Goal: Task Accomplishment & Management: Manage account settings

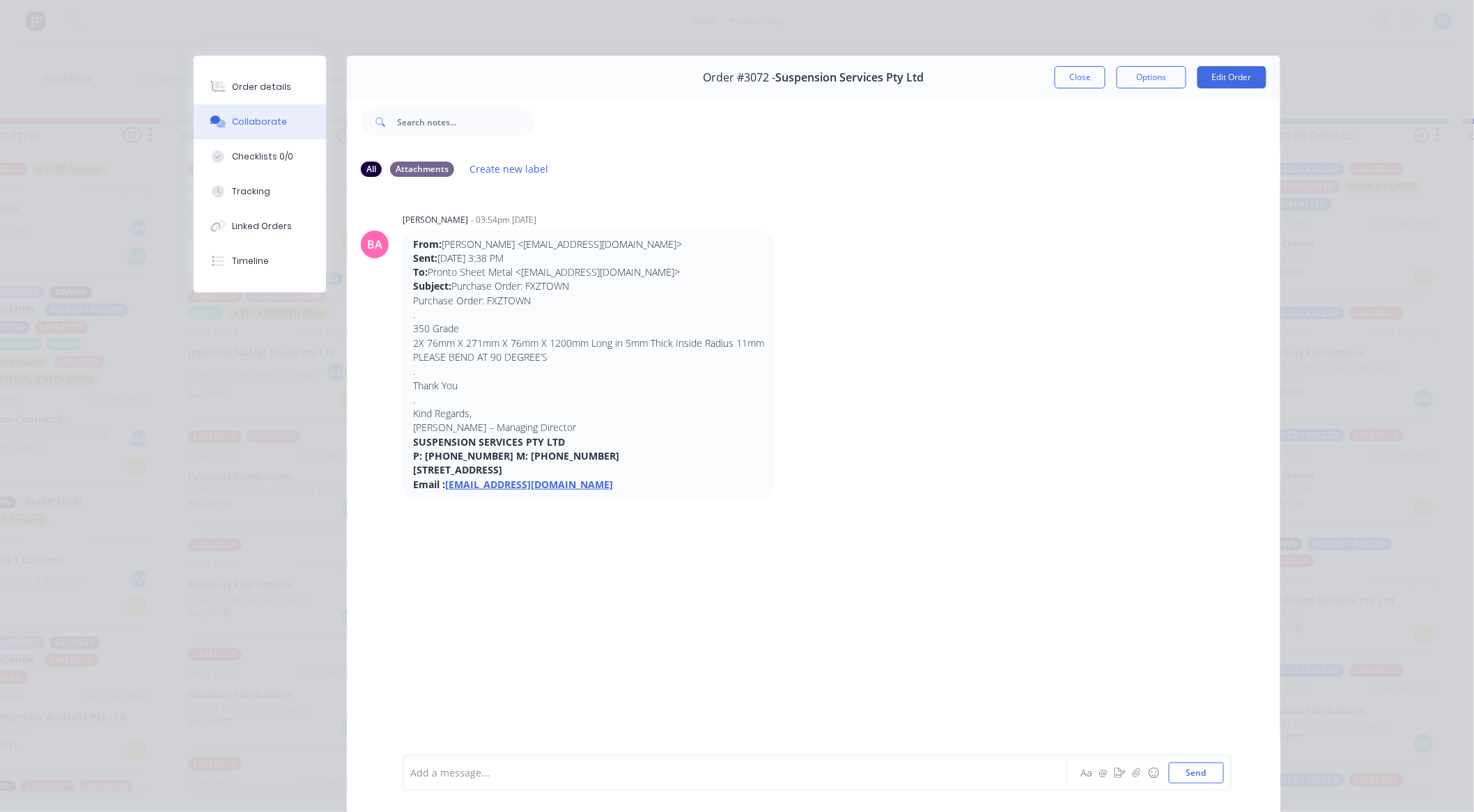
scroll to position [74, 0]
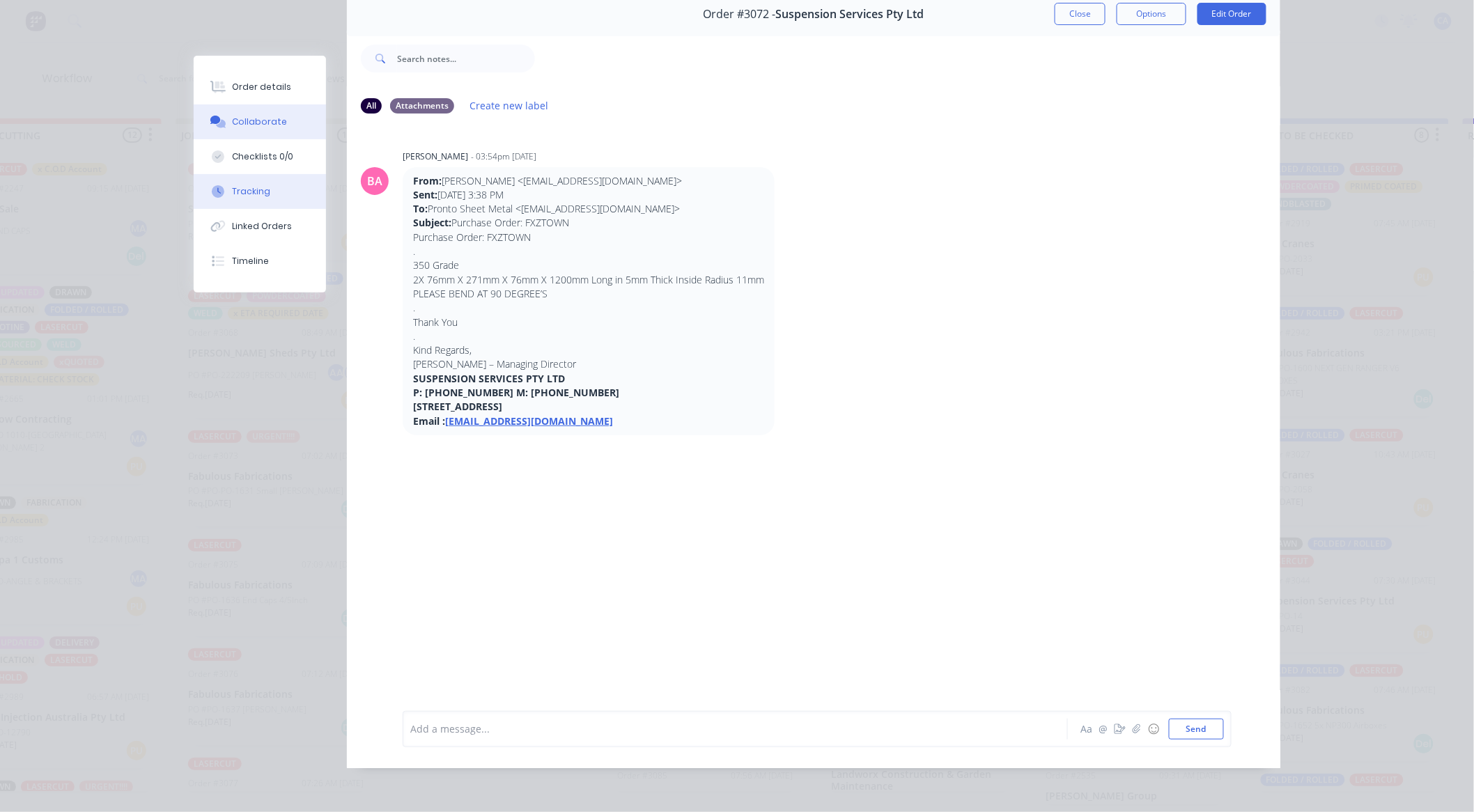
click at [267, 198] on button "Tracking" at bounding box center [259, 191] width 133 height 35
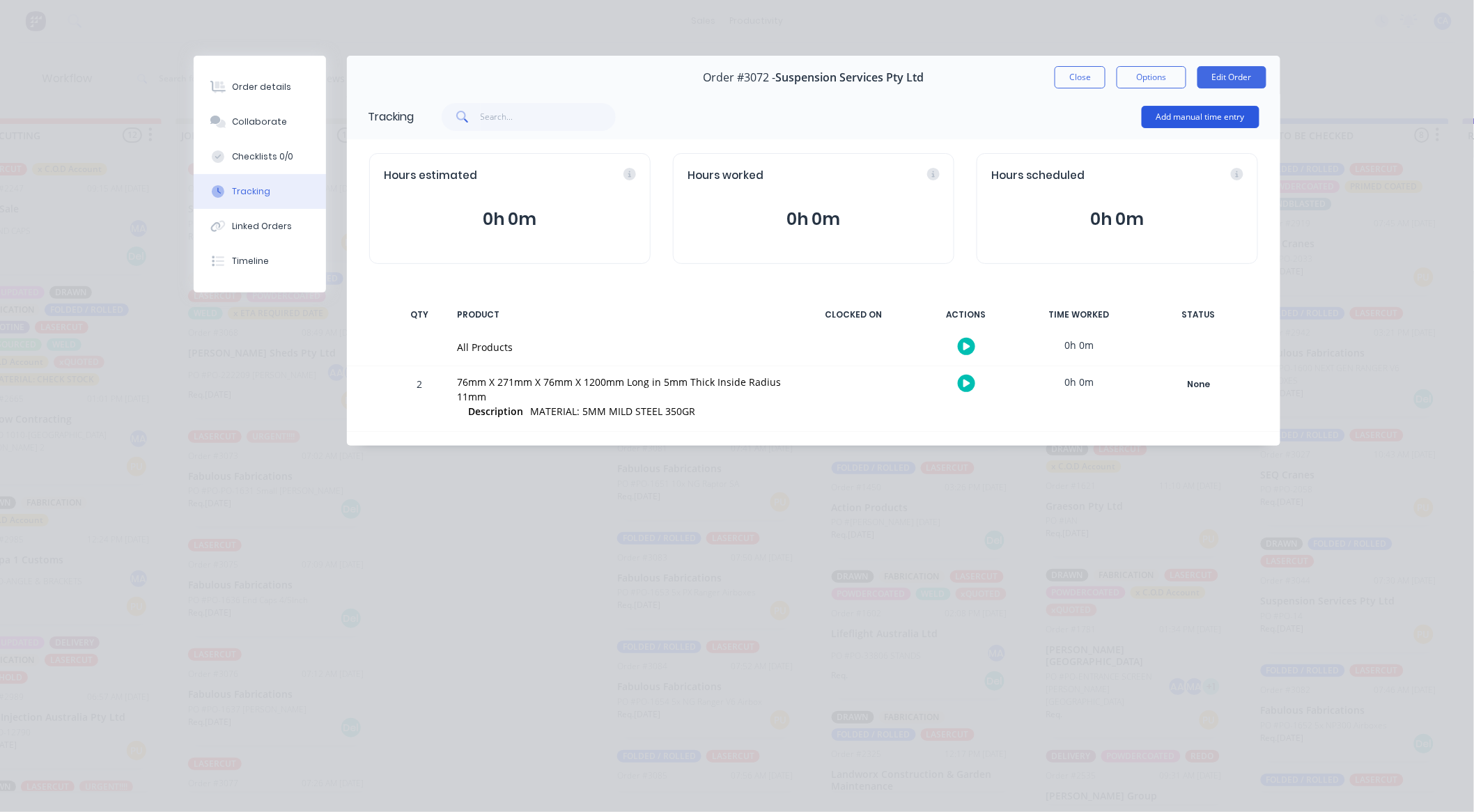
click at [1153, 119] on button "Add manual time entry" at bounding box center [1201, 117] width 118 height 22
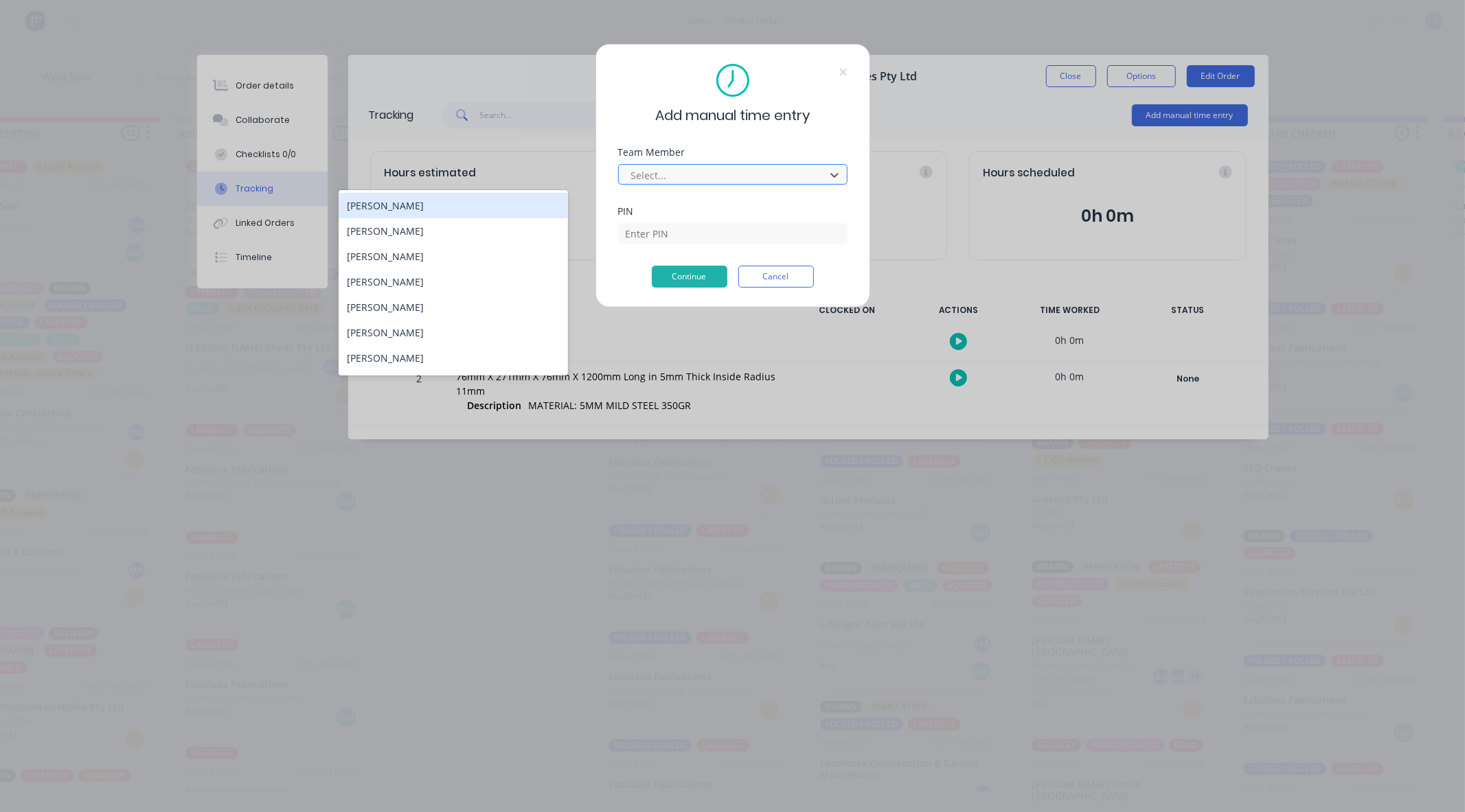
click at [732, 173] on div at bounding box center [724, 175] width 188 height 17
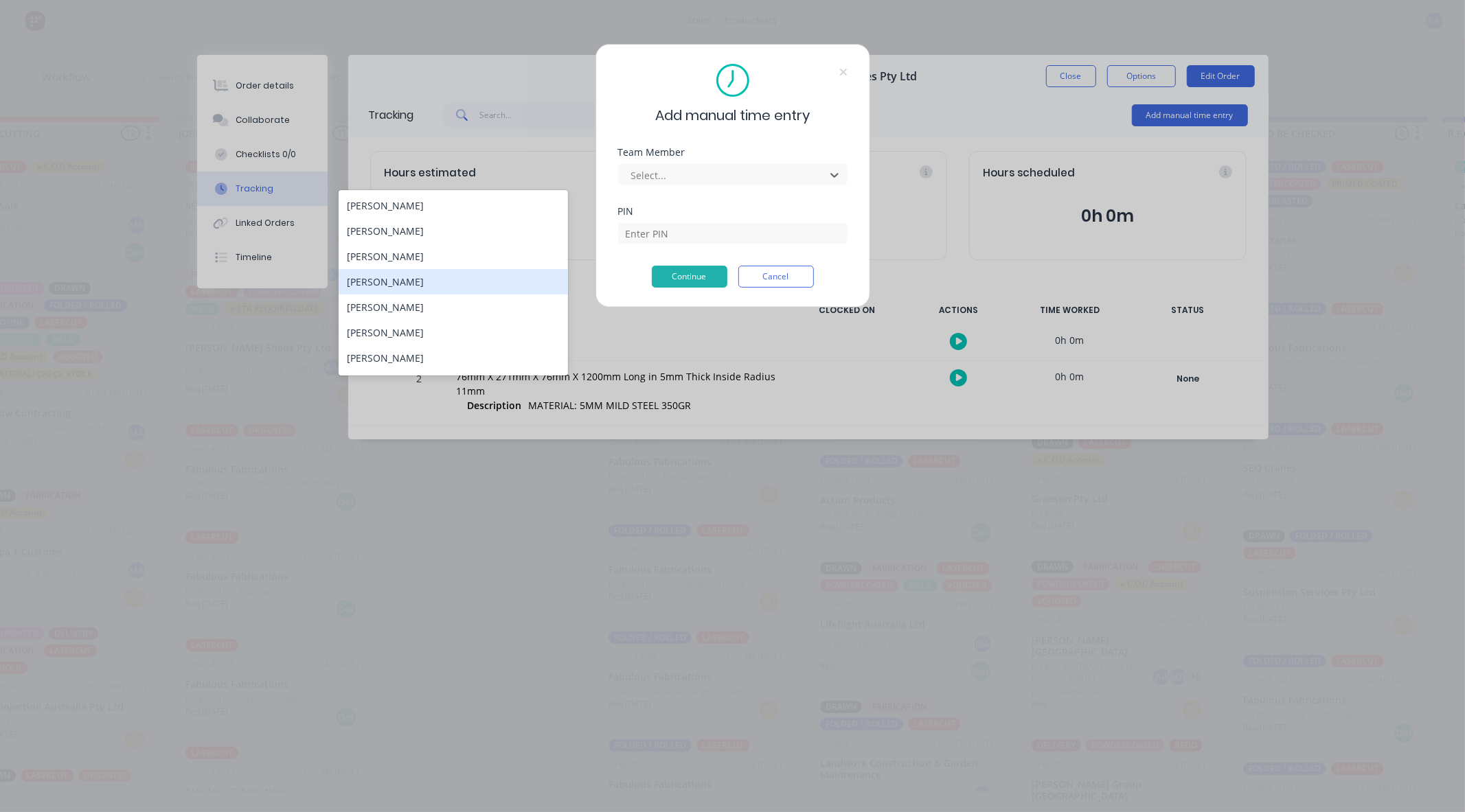
click at [479, 278] on div "[PERSON_NAME]" at bounding box center [454, 281] width 230 height 26
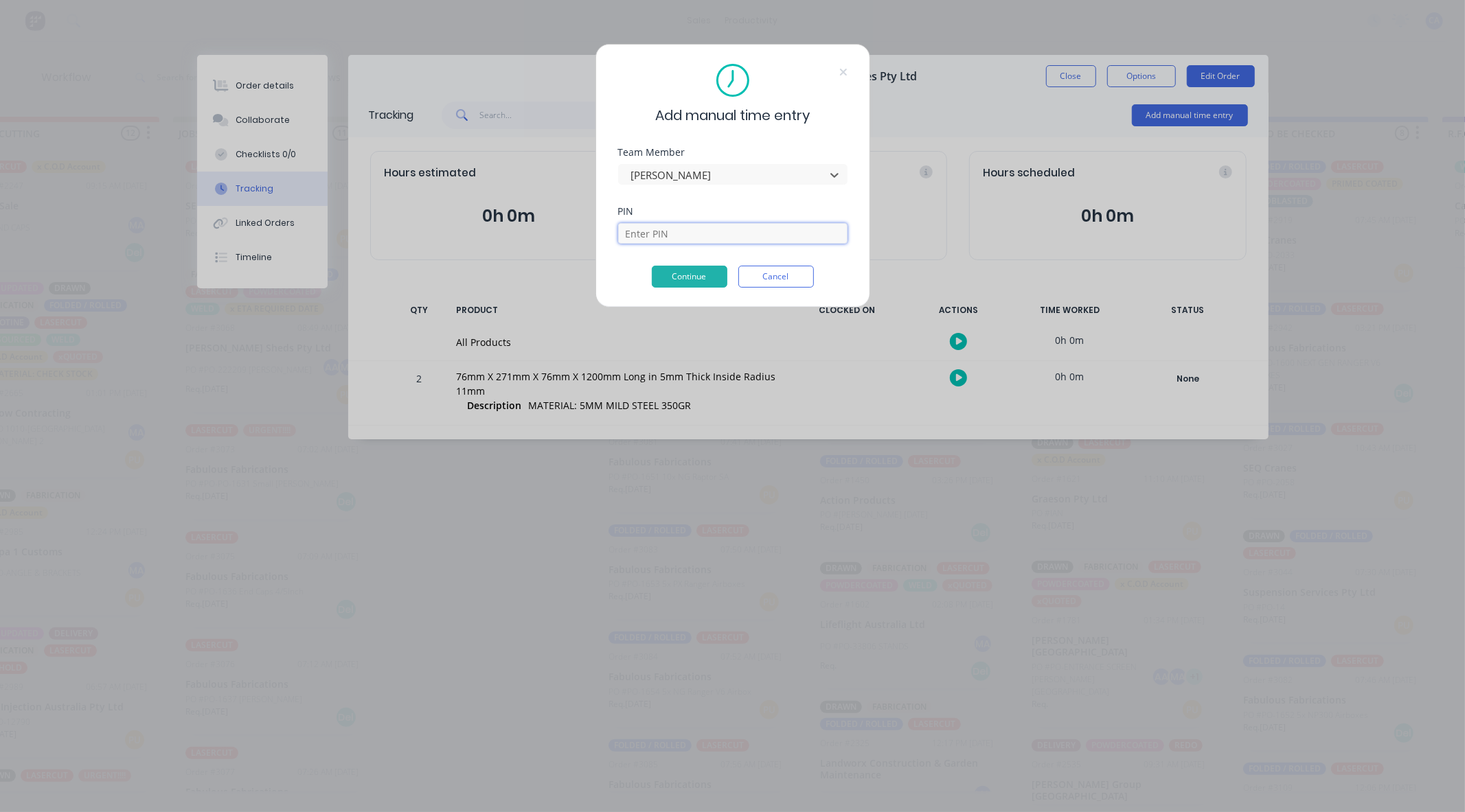
click at [697, 238] on input at bounding box center [733, 234] width 230 height 21
type input "0000"
click at [689, 279] on button "Continue" at bounding box center [689, 276] width 75 height 22
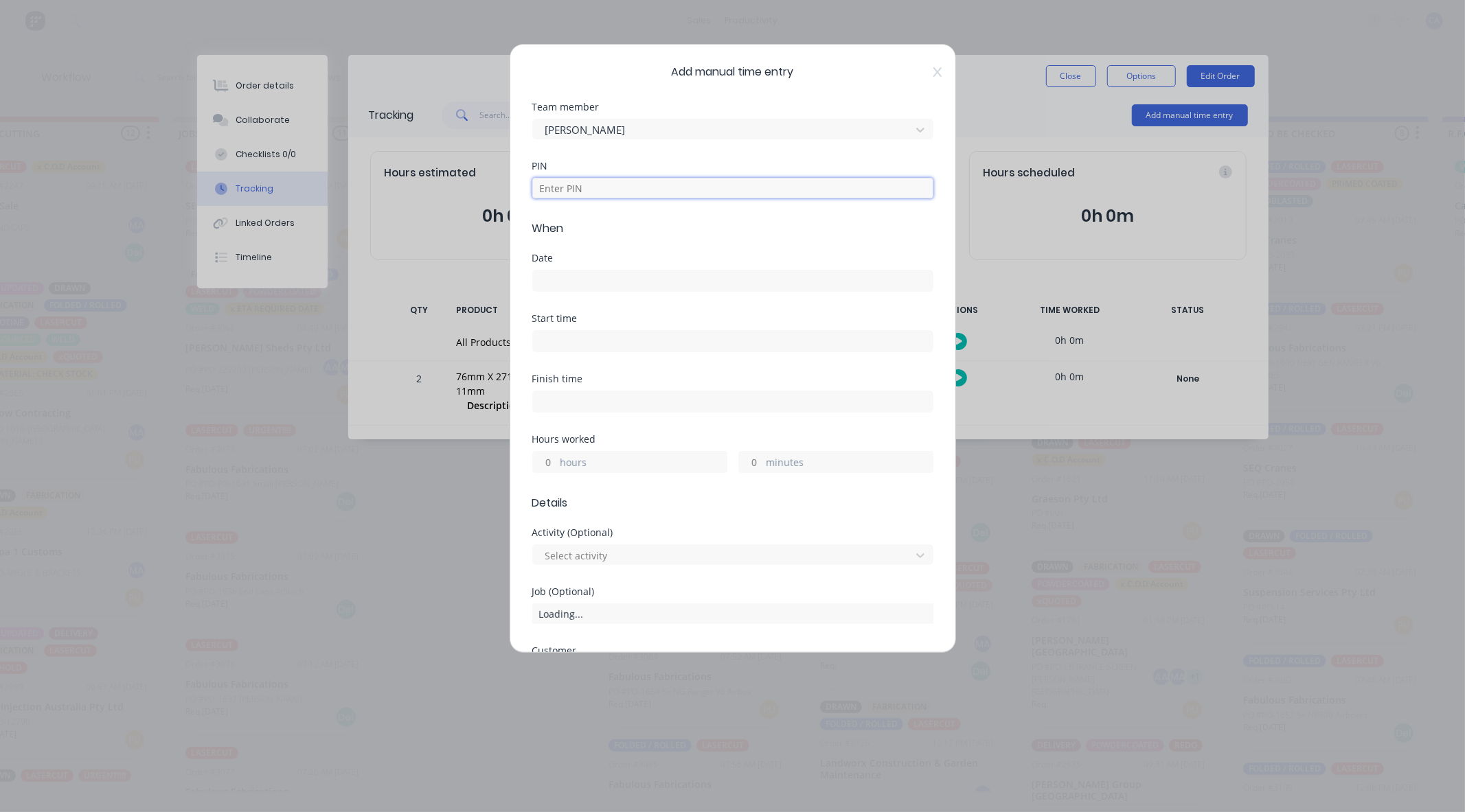
drag, startPoint x: 640, startPoint y: 180, endPoint x: 640, endPoint y: 198, distance: 18.0
click at [640, 180] on input at bounding box center [733, 188] width 401 height 21
type input "0000"
drag, startPoint x: 739, startPoint y: 468, endPoint x: 745, endPoint y: 473, distance: 7.8
click at [740, 468] on input "minutes" at bounding box center [751, 462] width 24 height 21
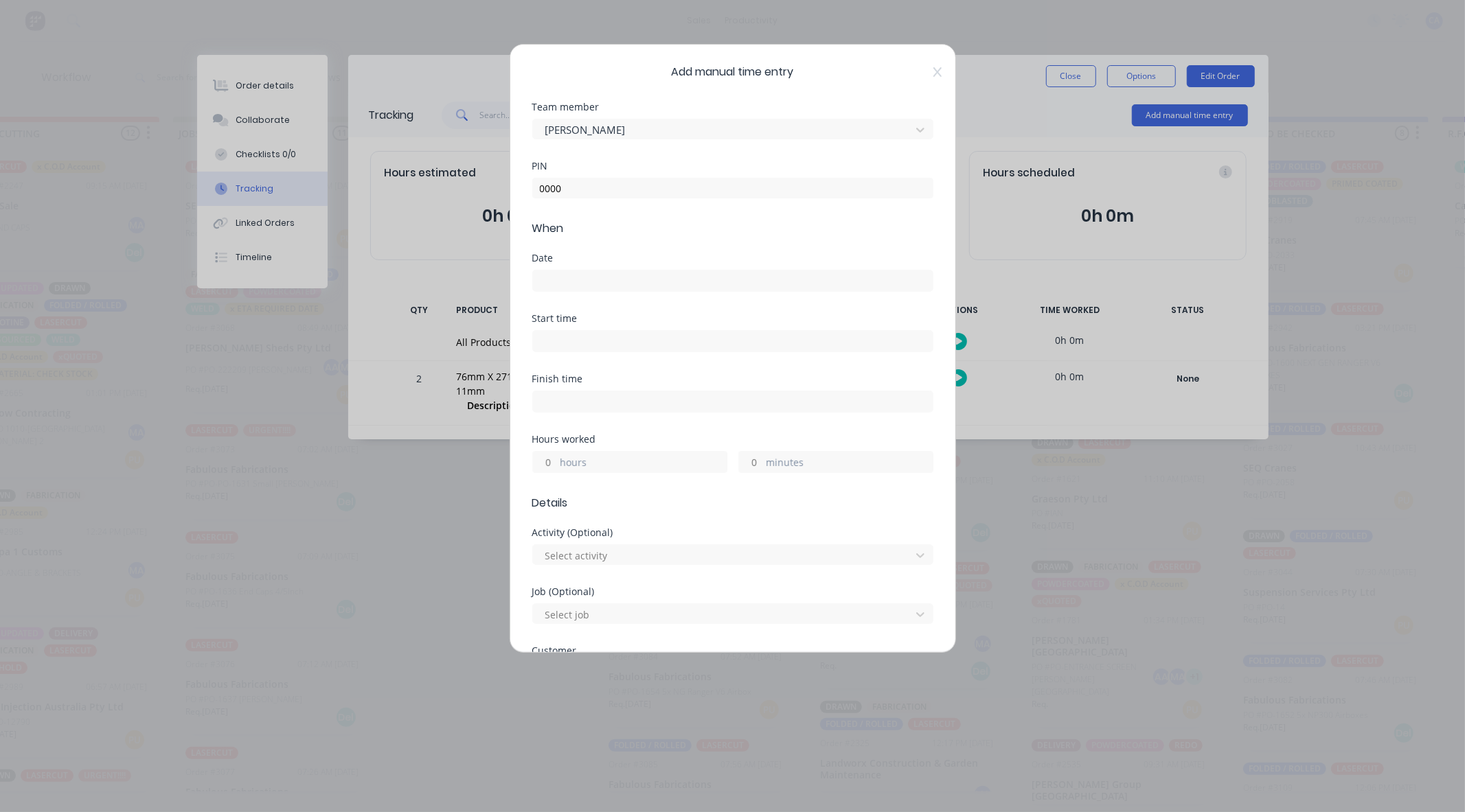
type input "30"
click at [589, 276] on input at bounding box center [733, 281] width 400 height 21
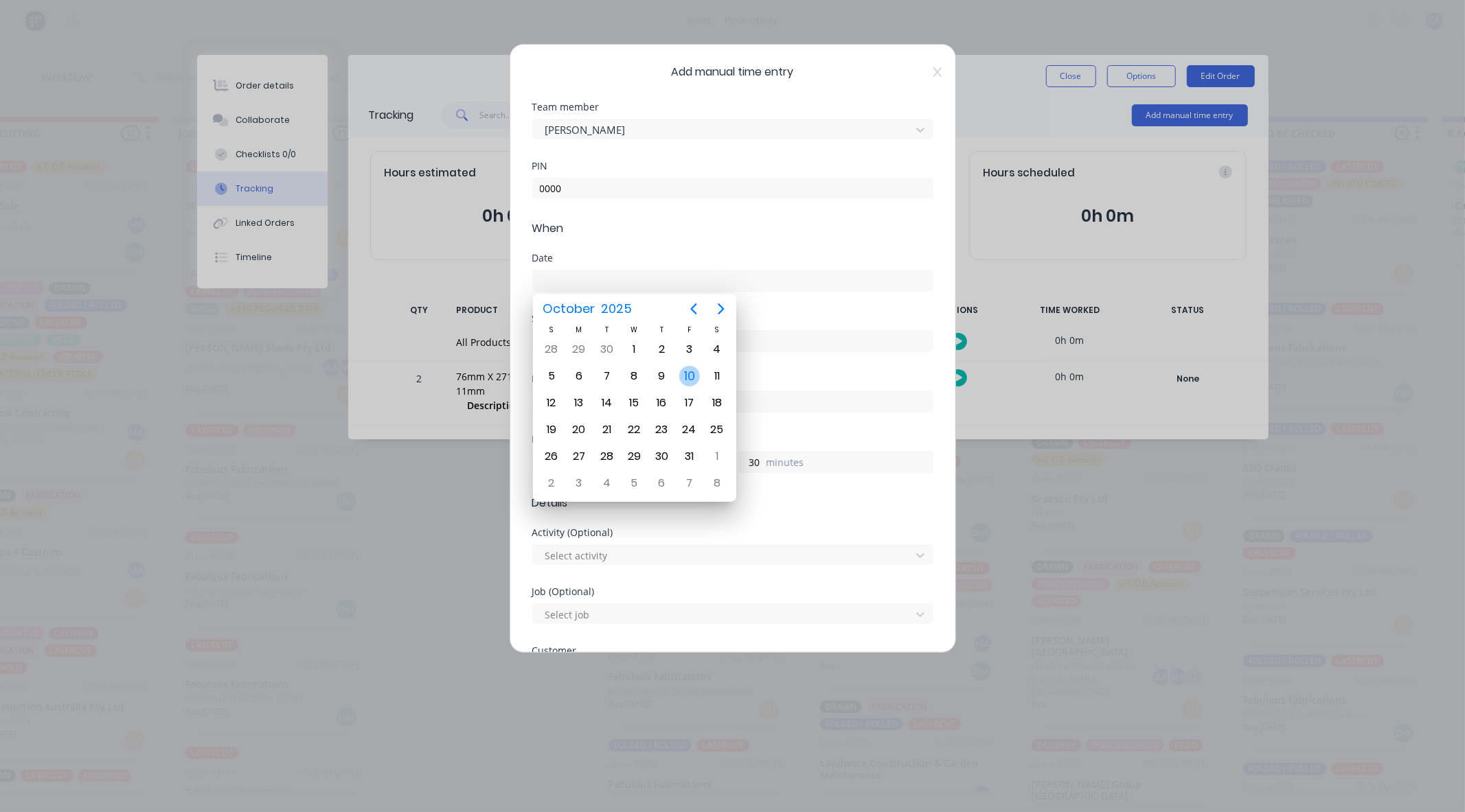
click at [683, 380] on div "10" at bounding box center [690, 377] width 21 height 21
type input "[DATE]"
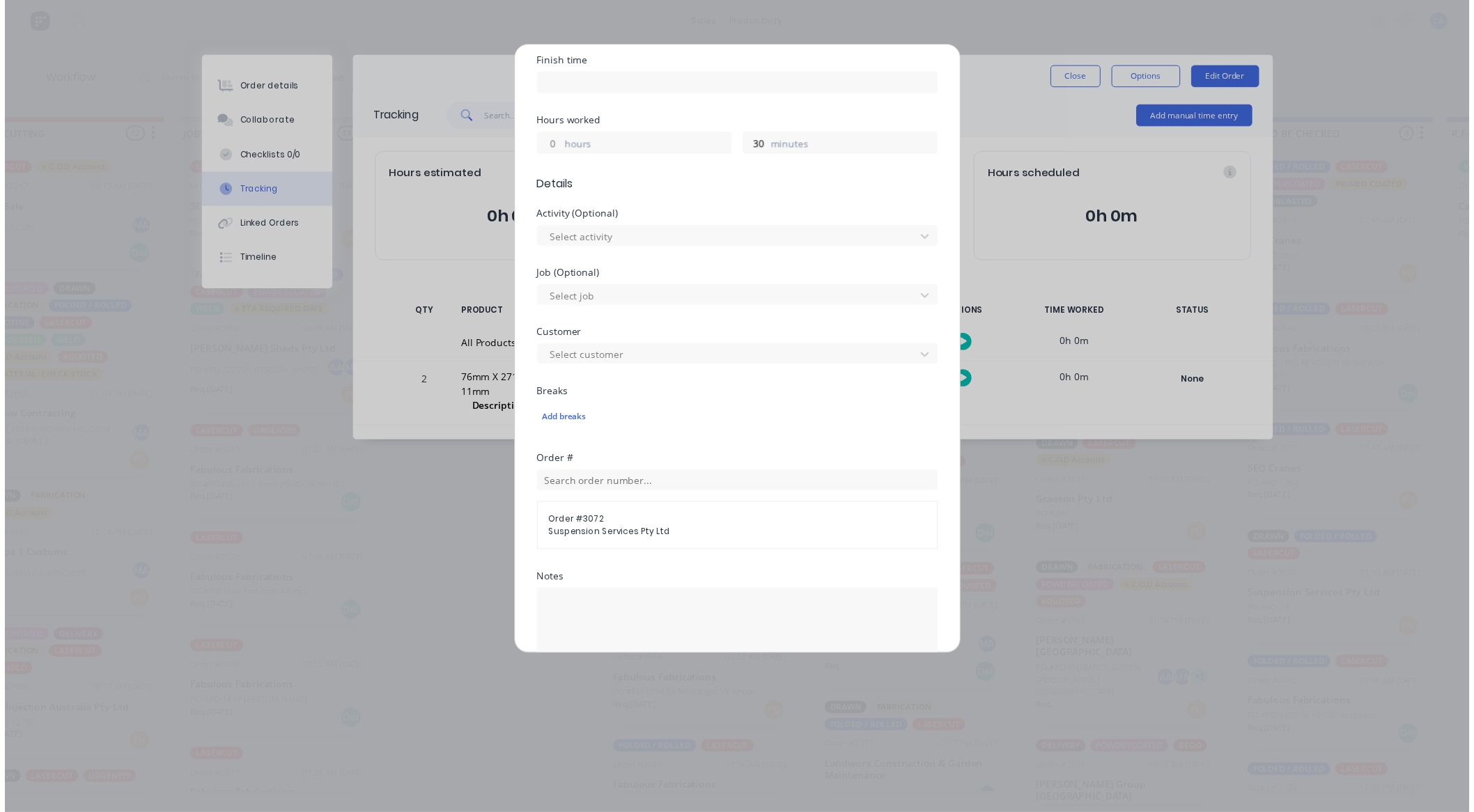
scroll to position [503, 0]
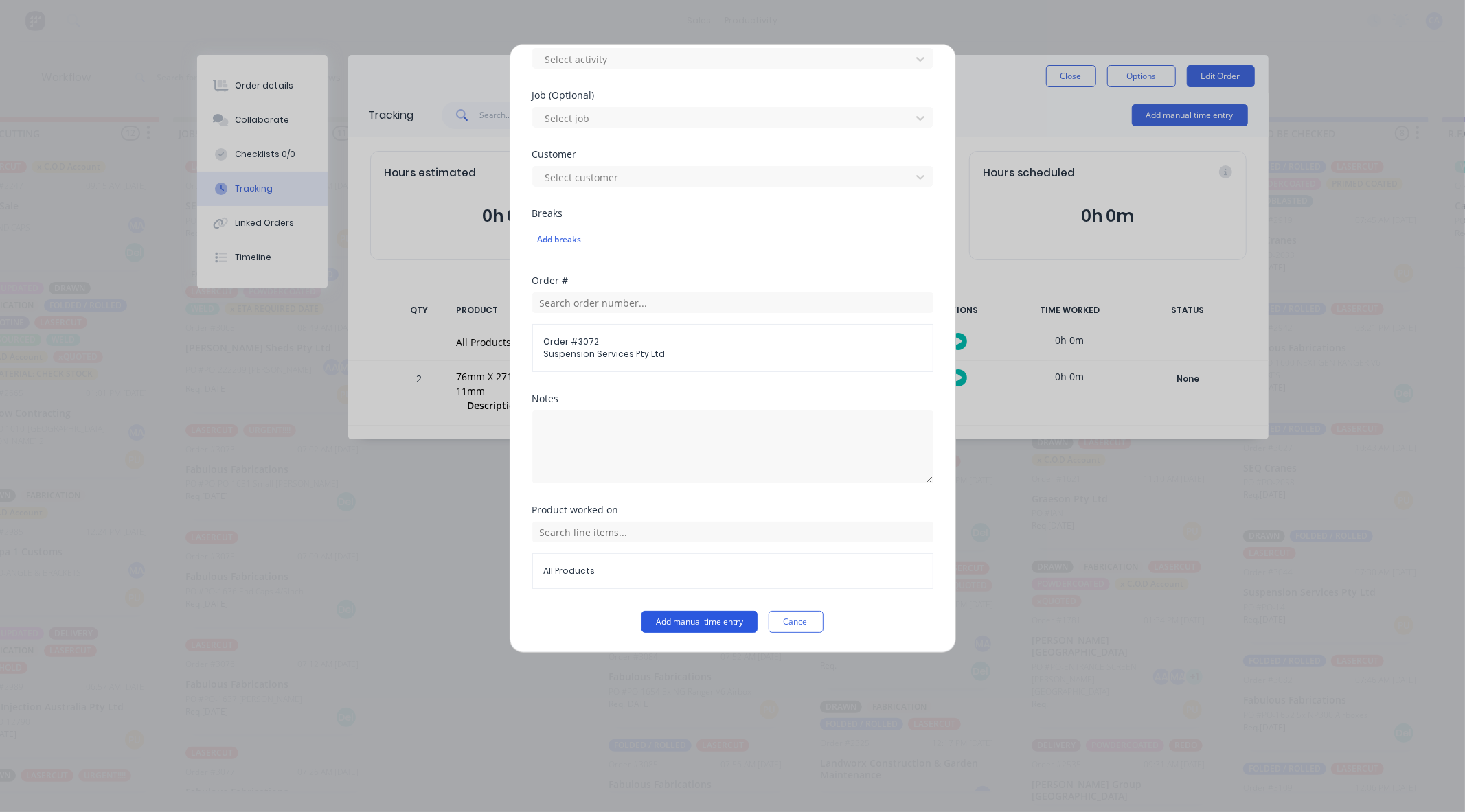
click at [736, 618] on button "Add manual time entry" at bounding box center [700, 622] width 116 height 22
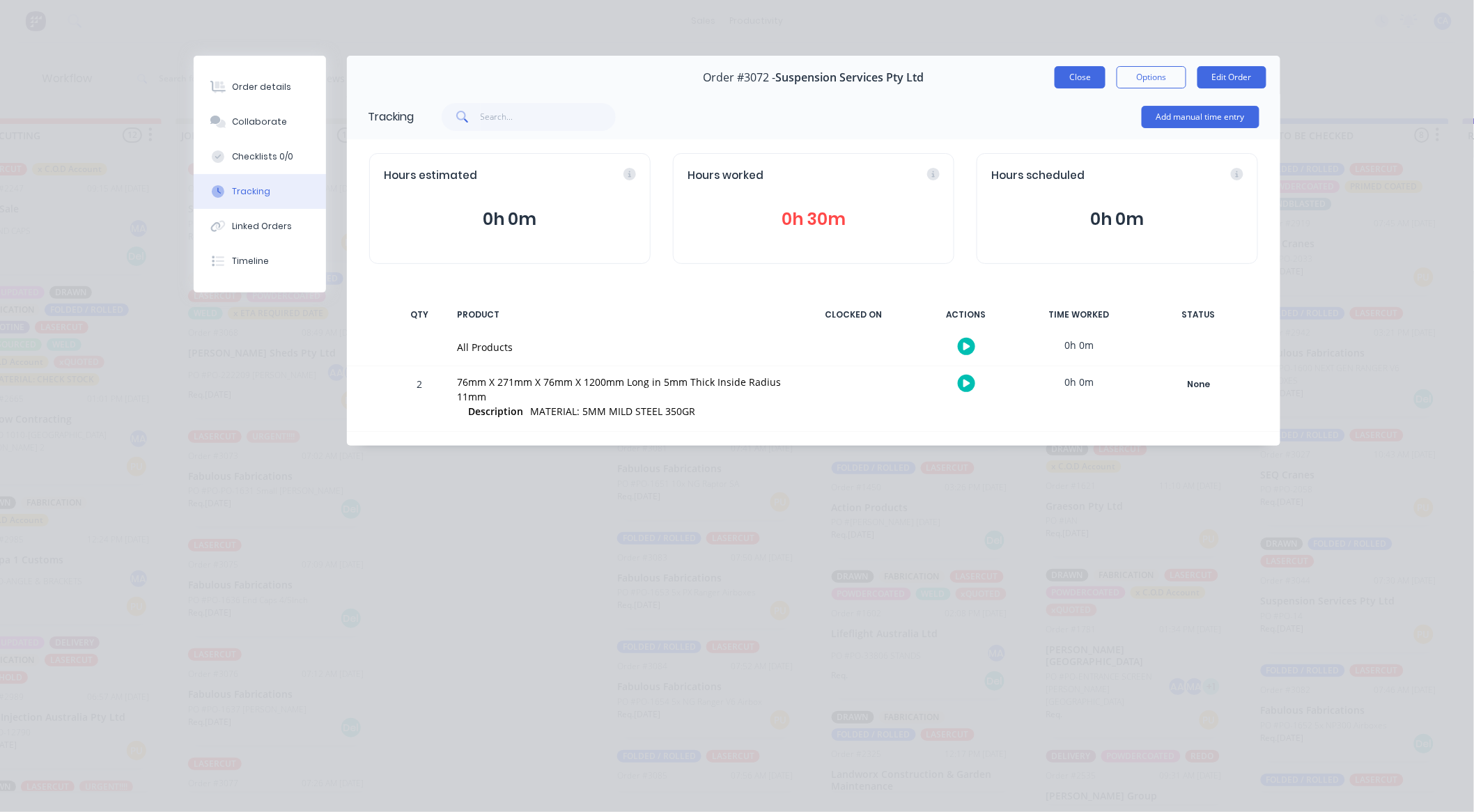
click at [1086, 80] on button "Close" at bounding box center [1080, 77] width 51 height 22
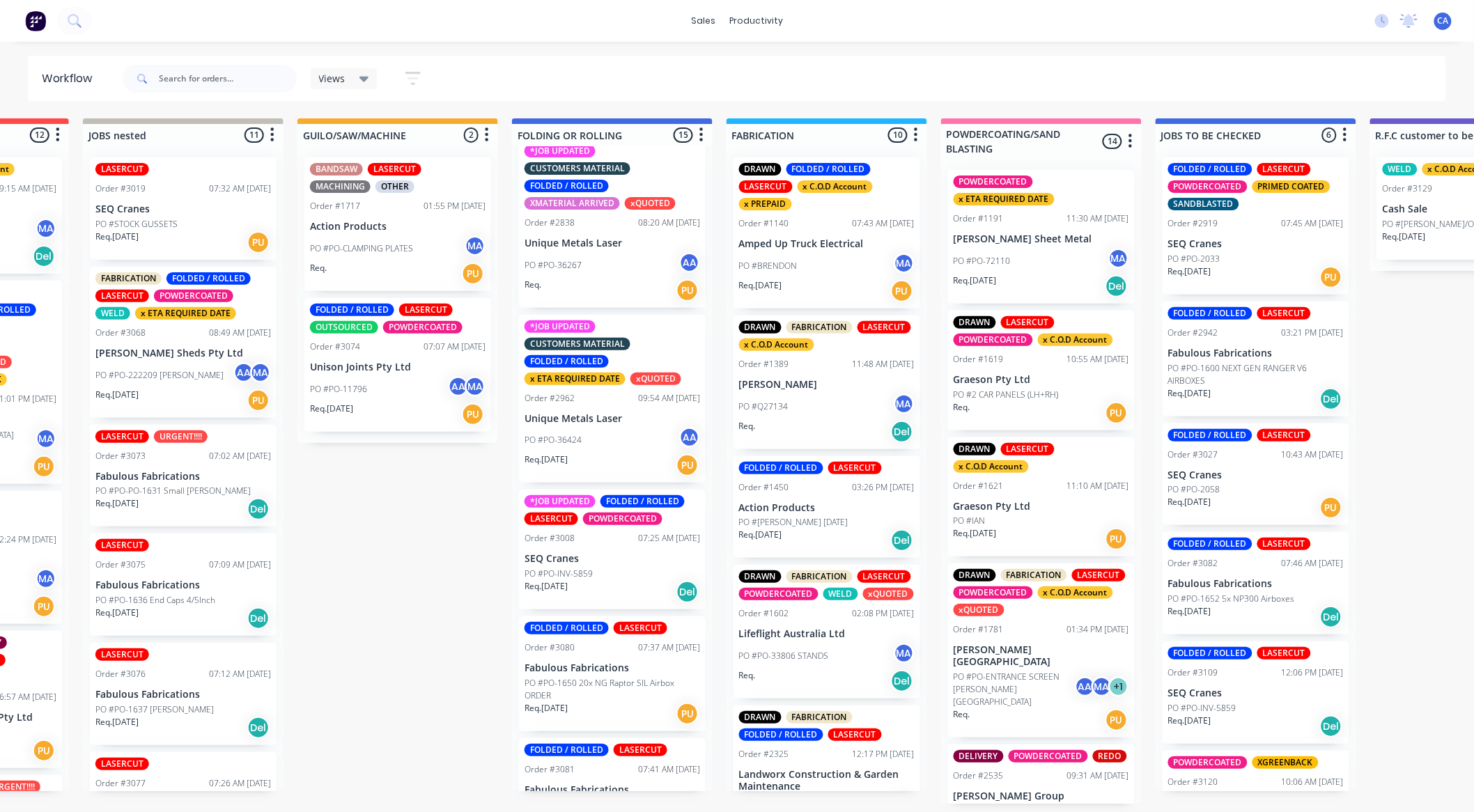
scroll to position [621, 0]
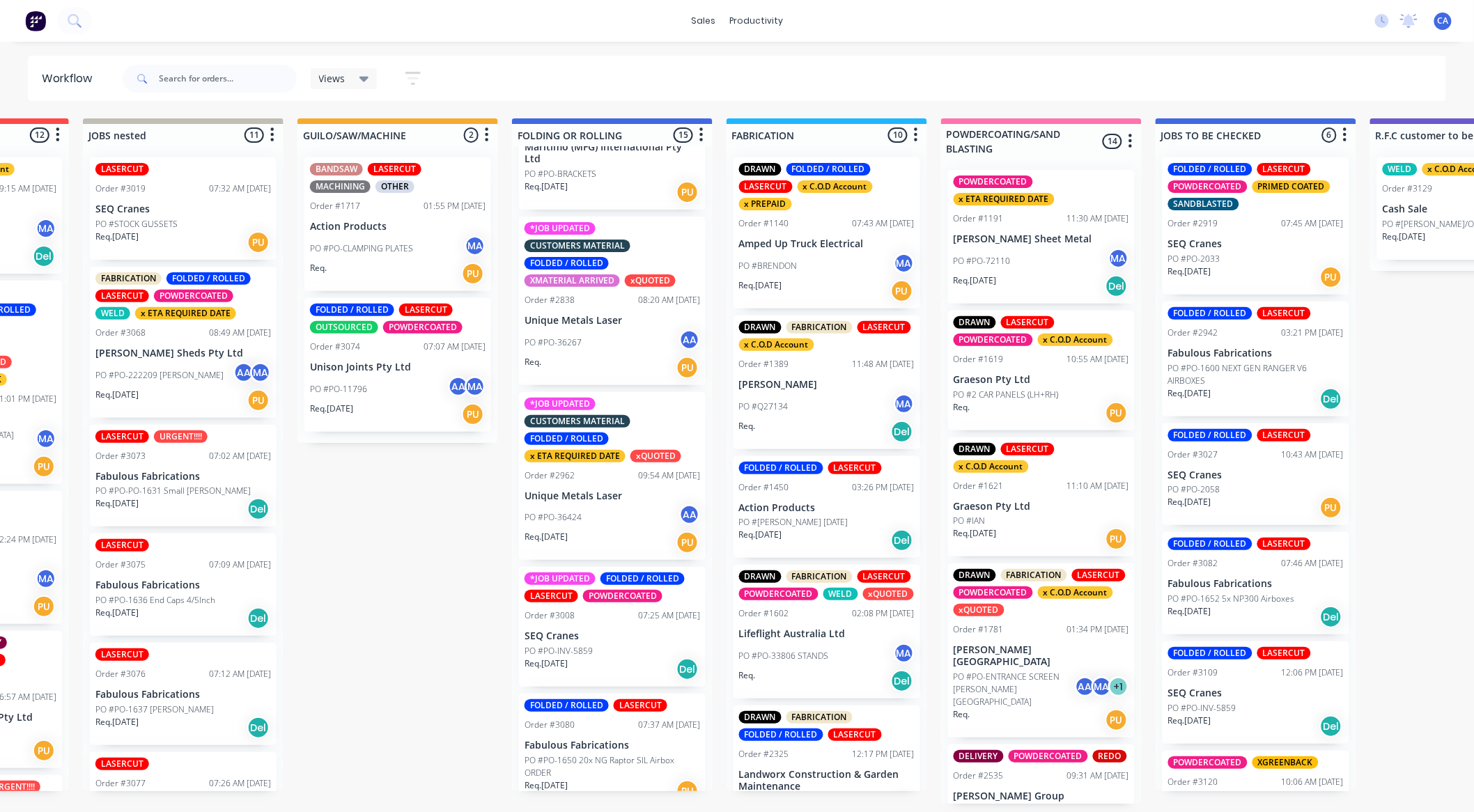
click at [617, 508] on div "PO #PO-36424 AA" at bounding box center [612, 517] width 175 height 27
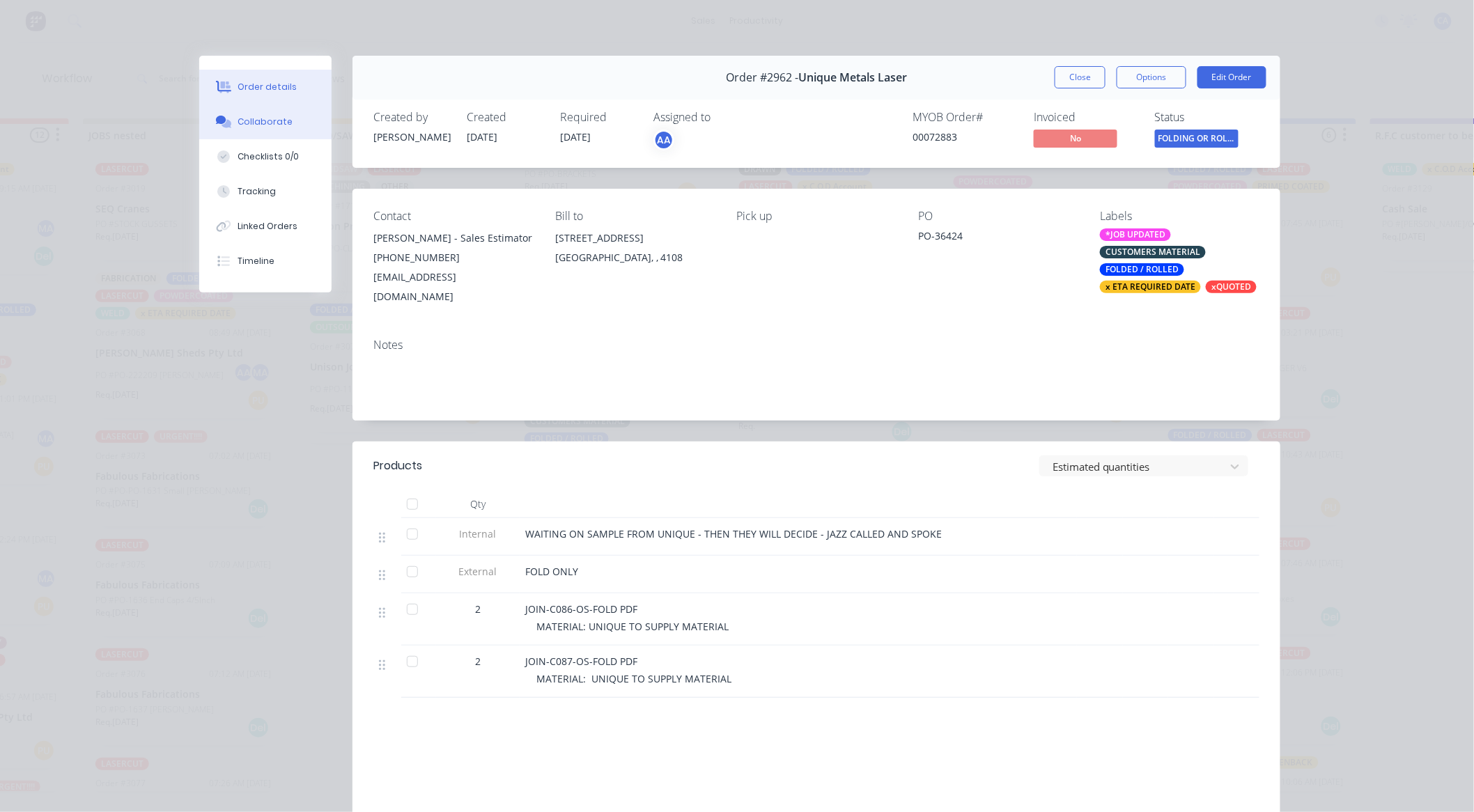
click at [311, 137] on button "Collaborate" at bounding box center [265, 122] width 133 height 35
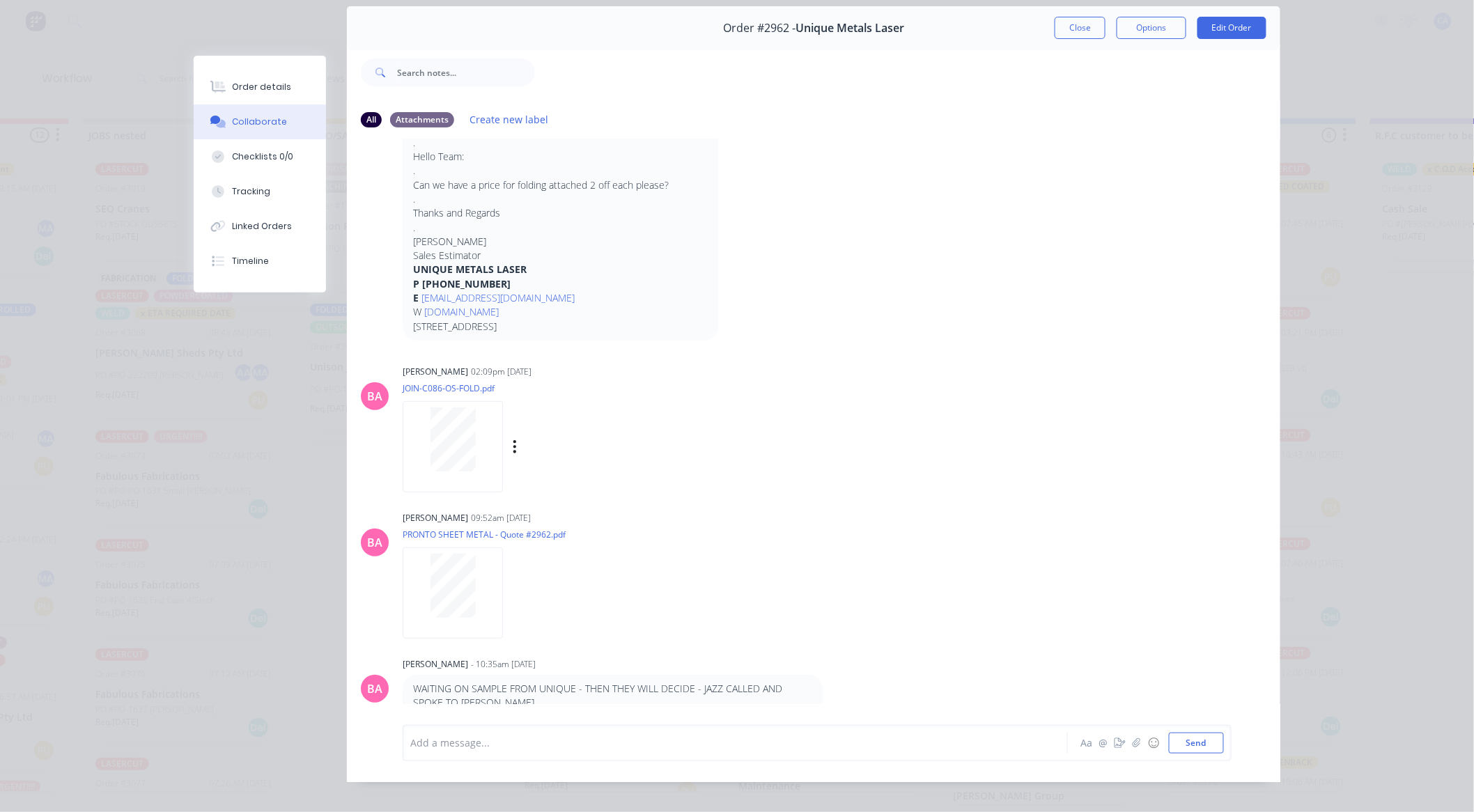
scroll to position [74, 0]
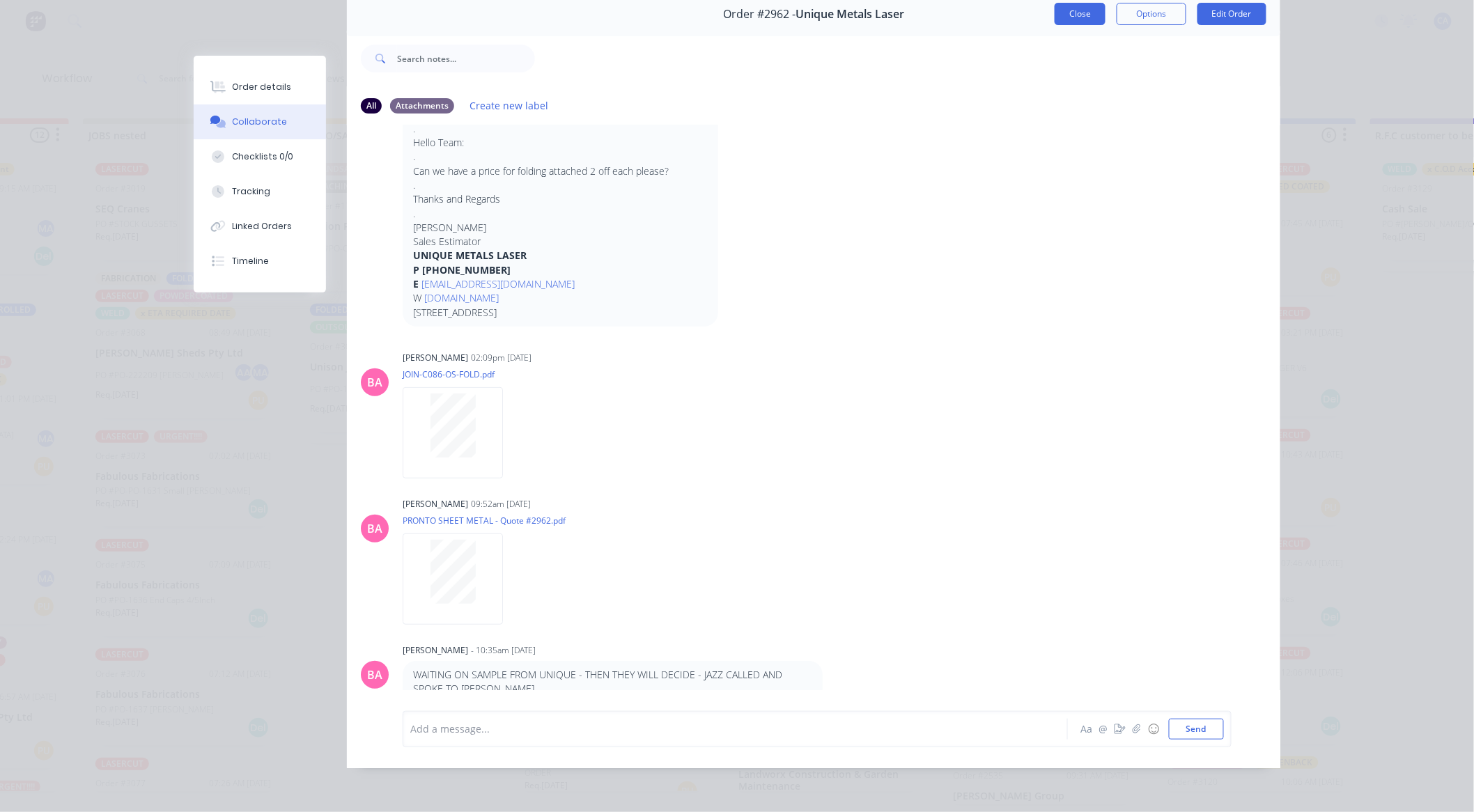
click at [1074, 8] on button "Close" at bounding box center [1080, 14] width 51 height 22
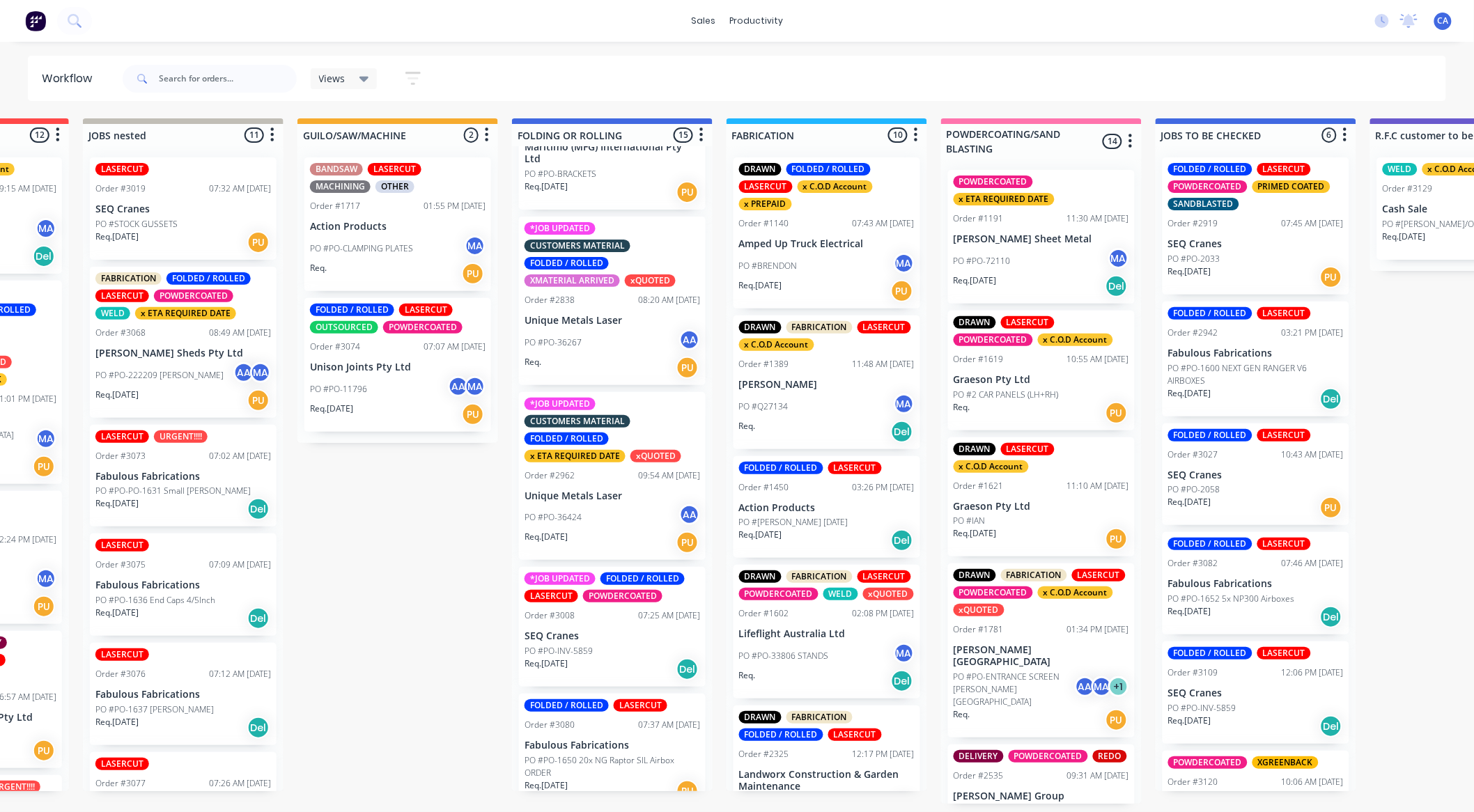
click at [595, 336] on div "PO #PO-36267 AA" at bounding box center [612, 343] width 175 height 27
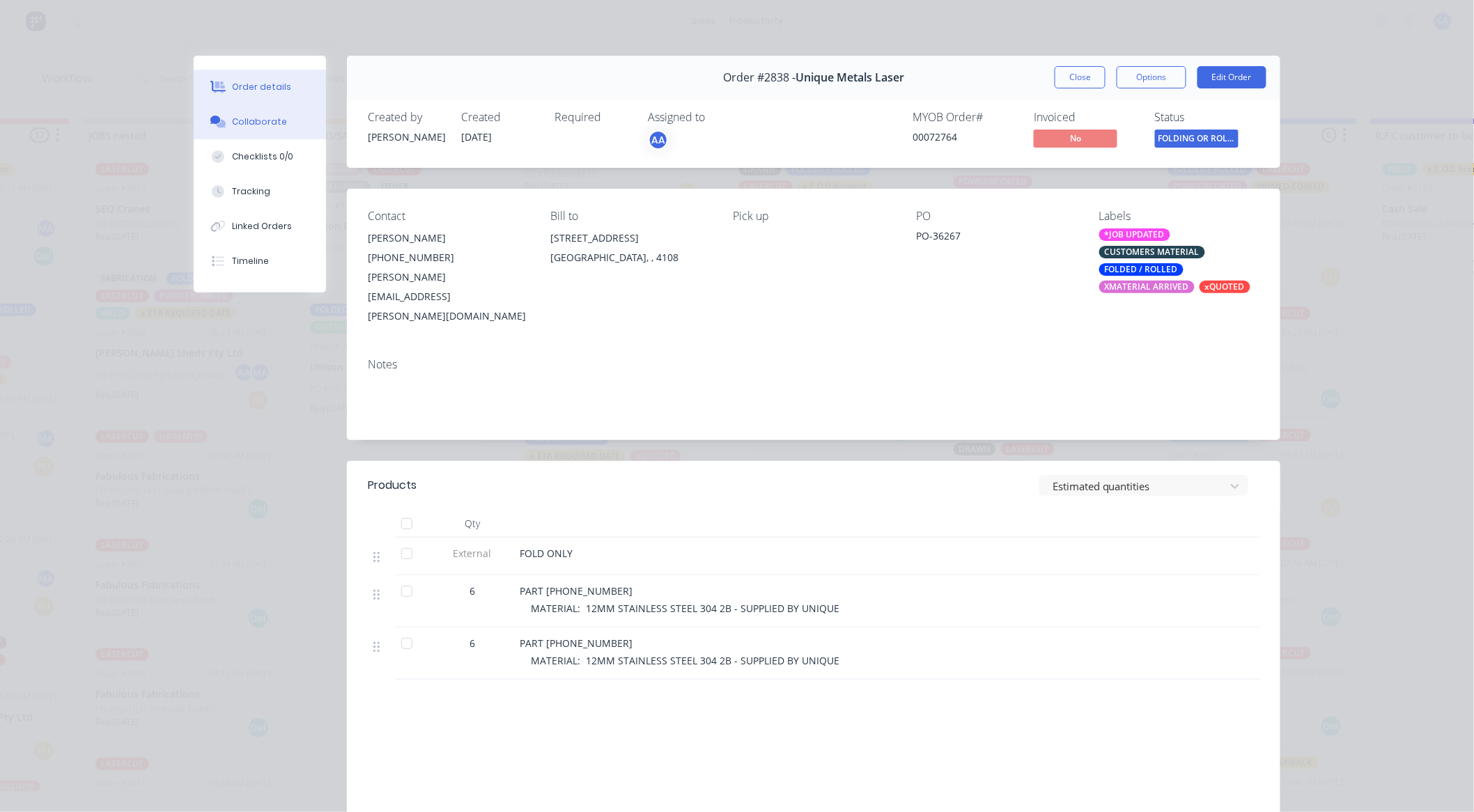
click at [250, 121] on div "Collaborate" at bounding box center [260, 122] width 55 height 13
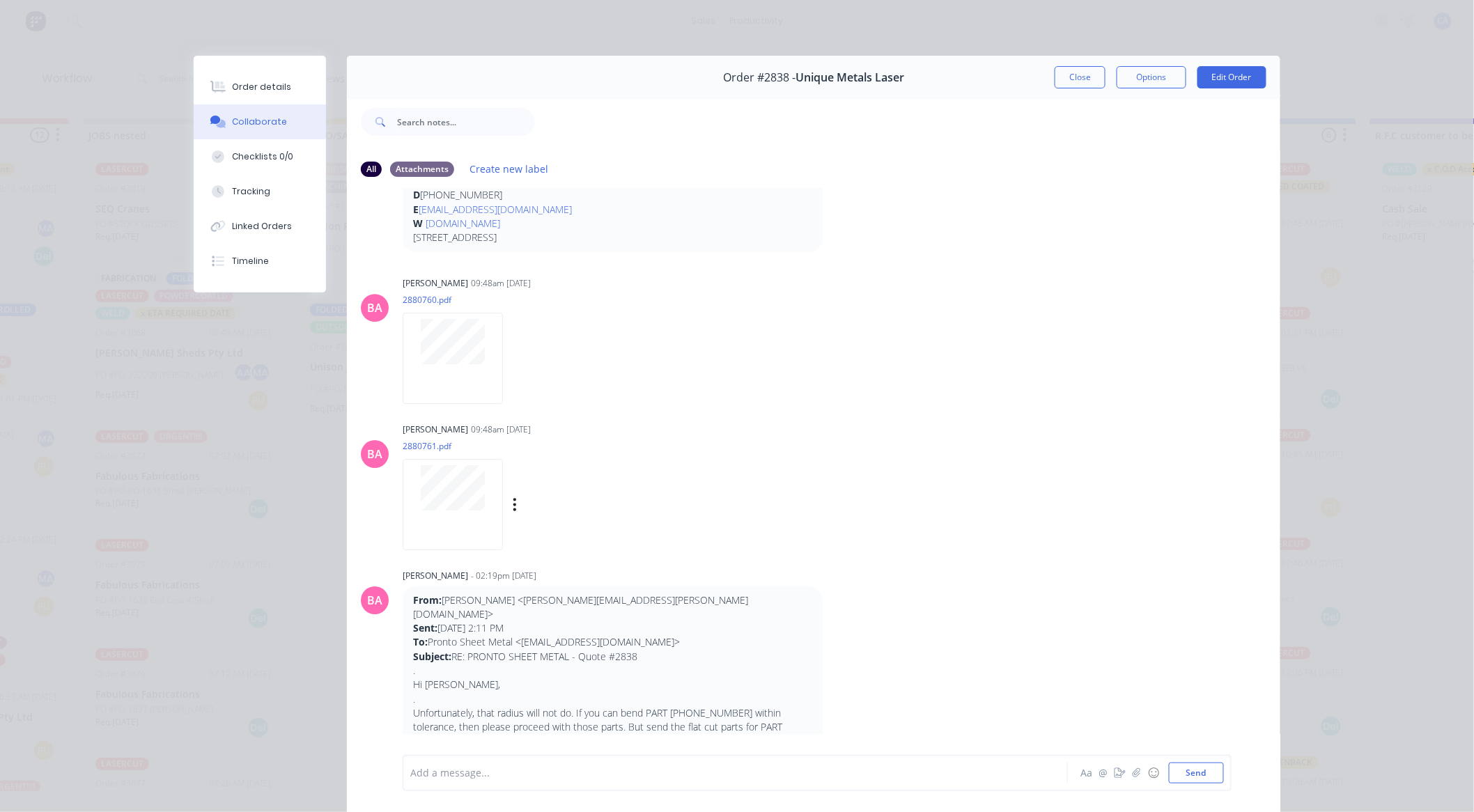
scroll to position [1858, 0]
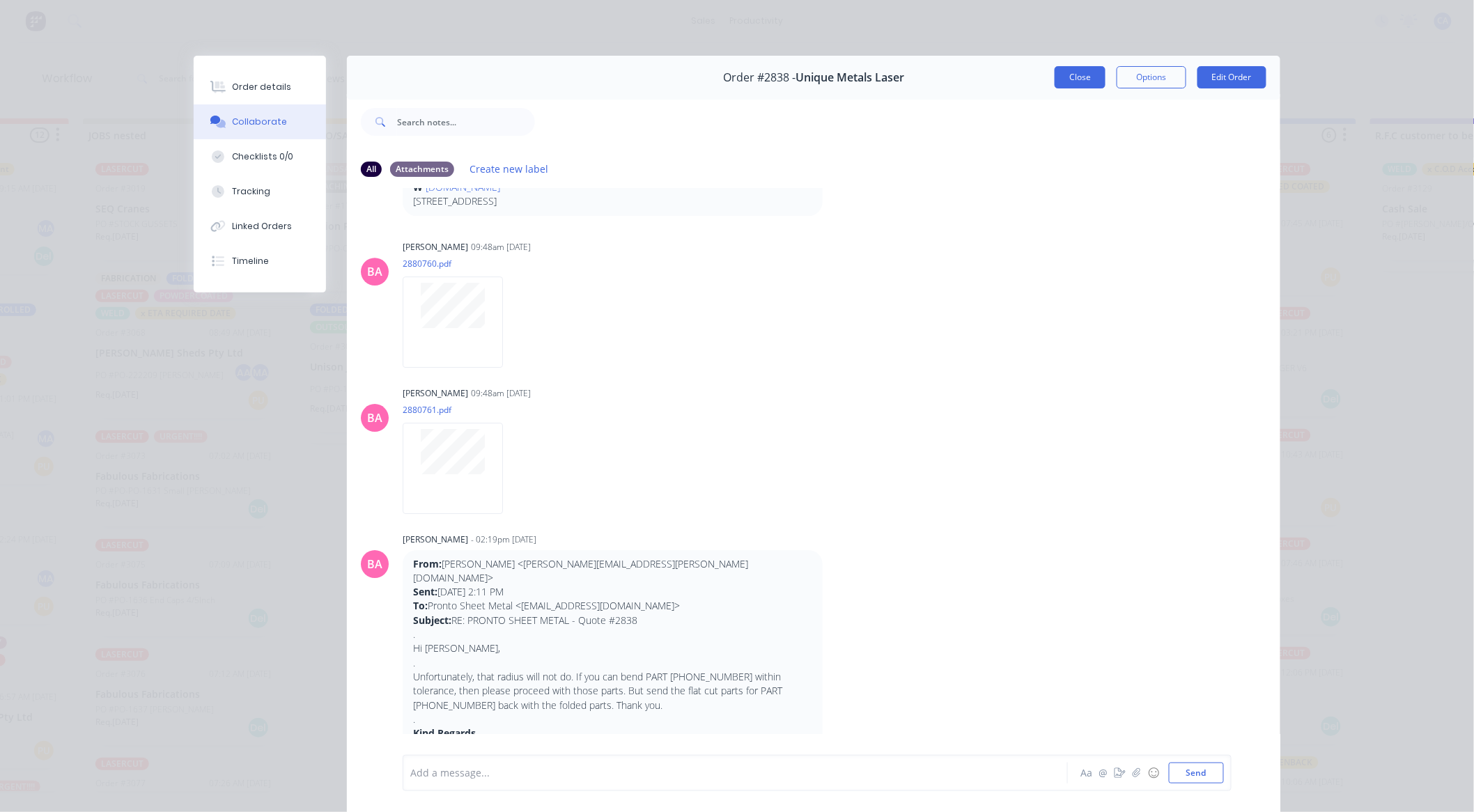
click at [1069, 79] on button "Close" at bounding box center [1080, 77] width 51 height 22
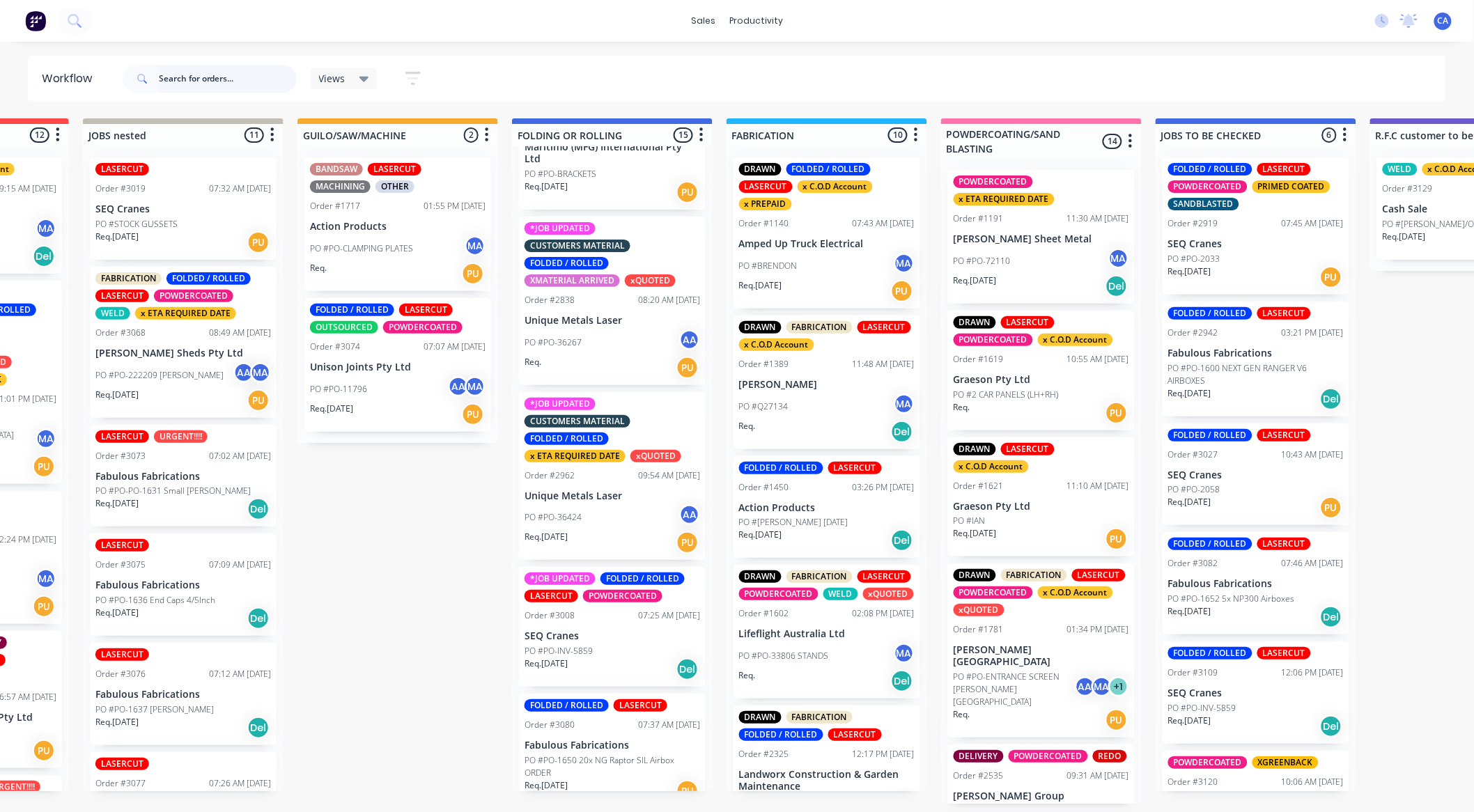
click at [180, 67] on input "text" at bounding box center [228, 79] width 138 height 28
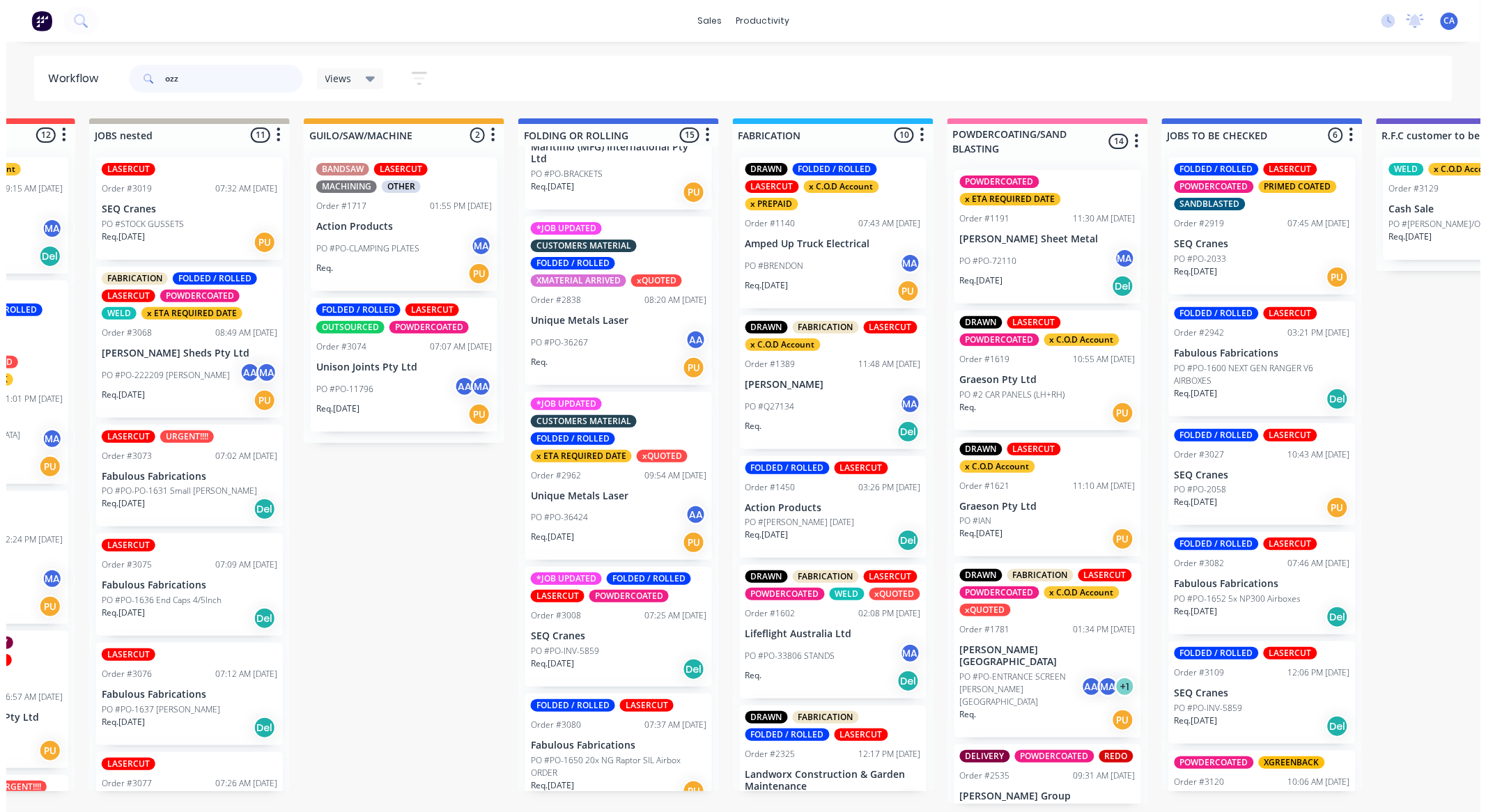
scroll to position [0, 0]
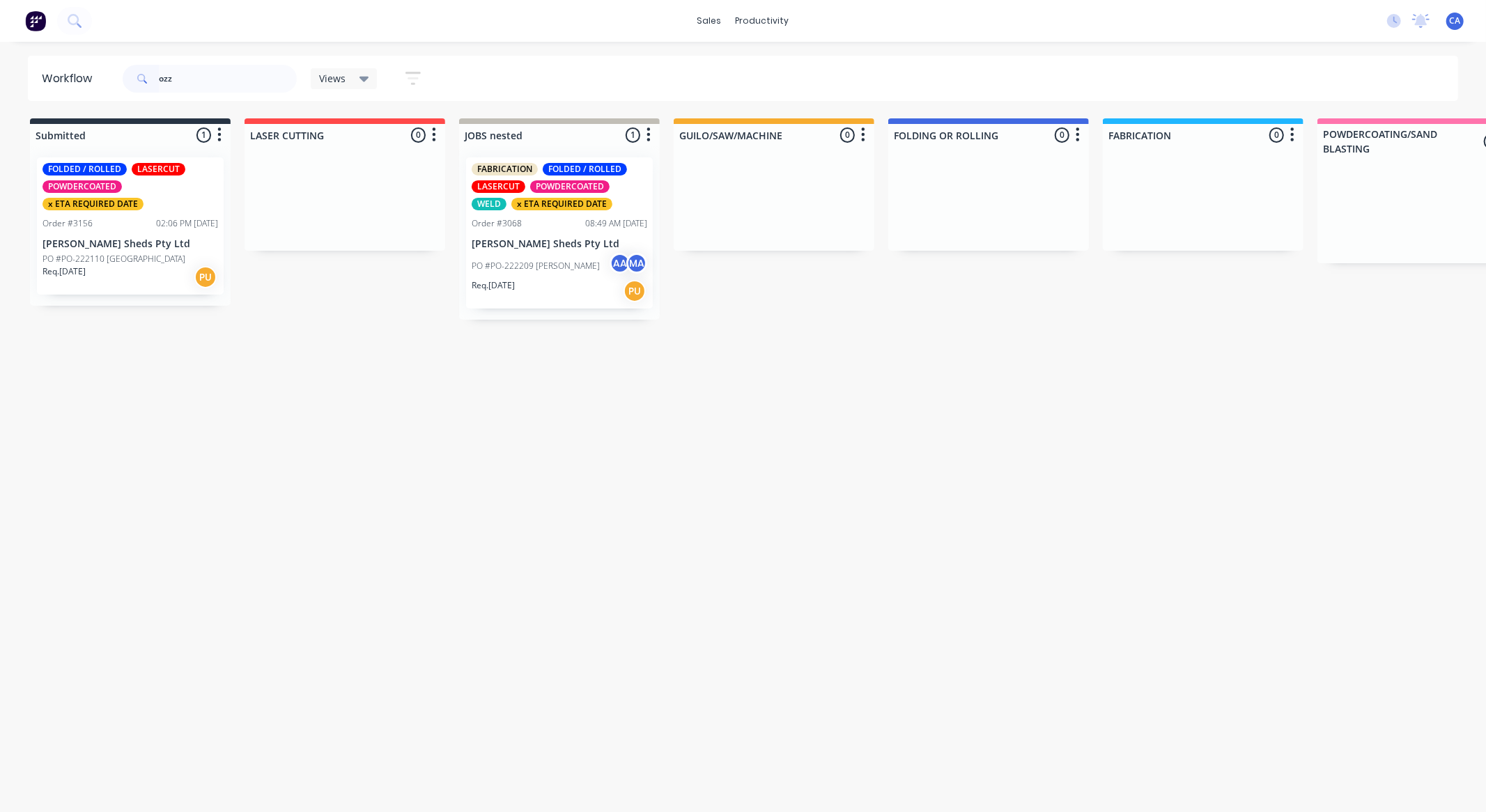
click at [604, 286] on div "Req. 16/10/25 PU" at bounding box center [560, 291] width 175 height 24
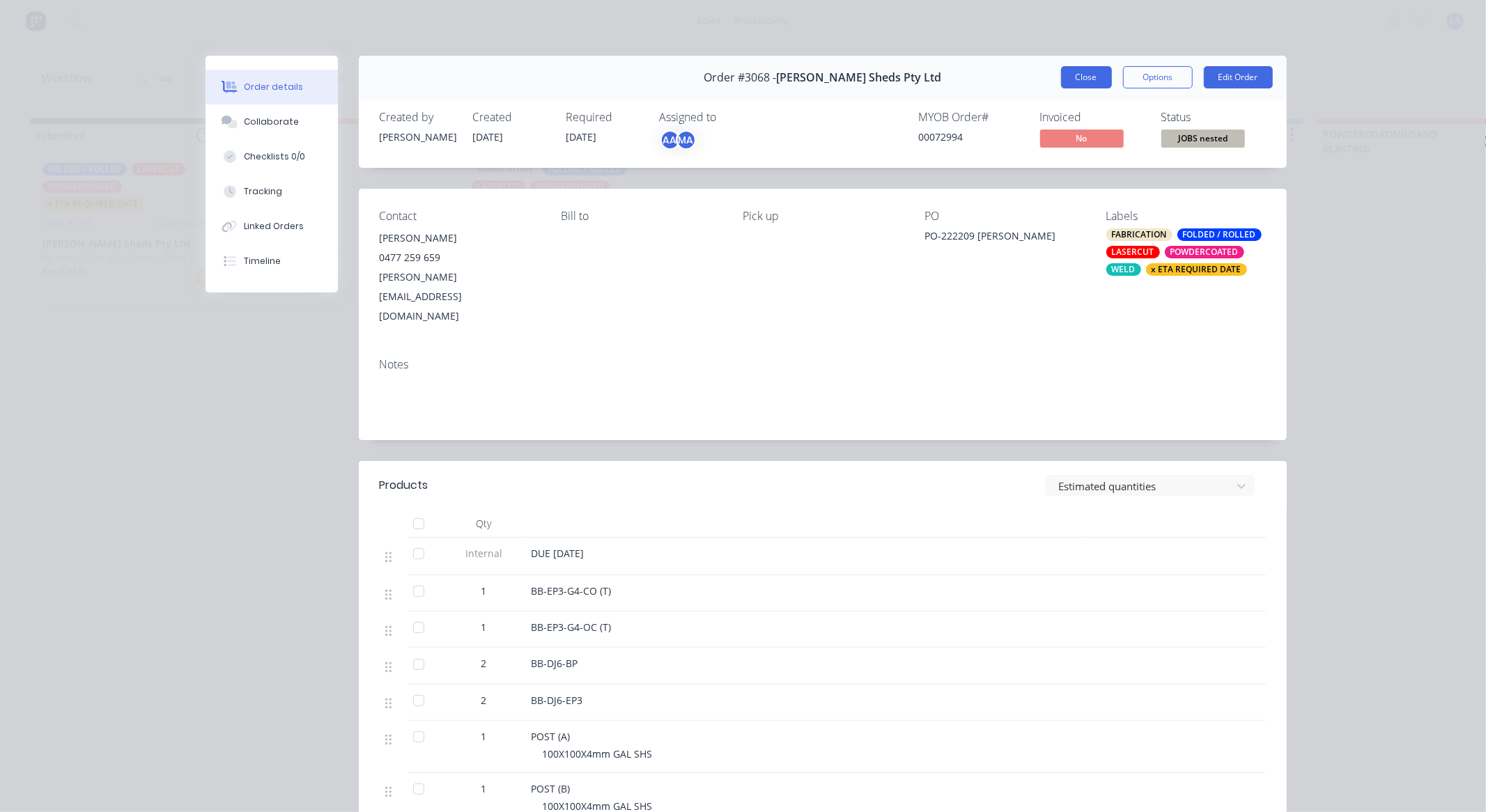
click at [1073, 67] on button "Close" at bounding box center [1086, 77] width 51 height 22
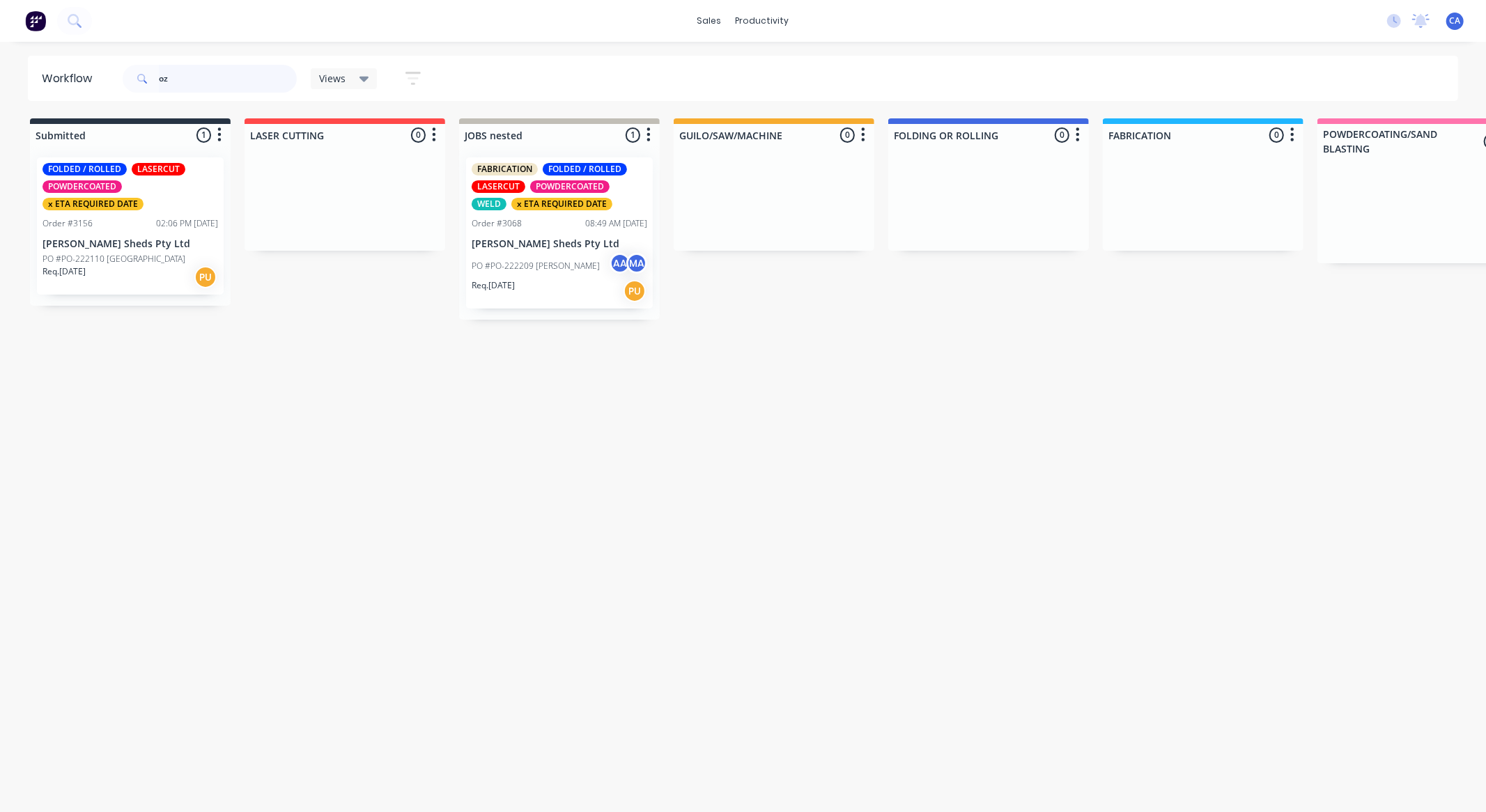
type input "o"
type input "space"
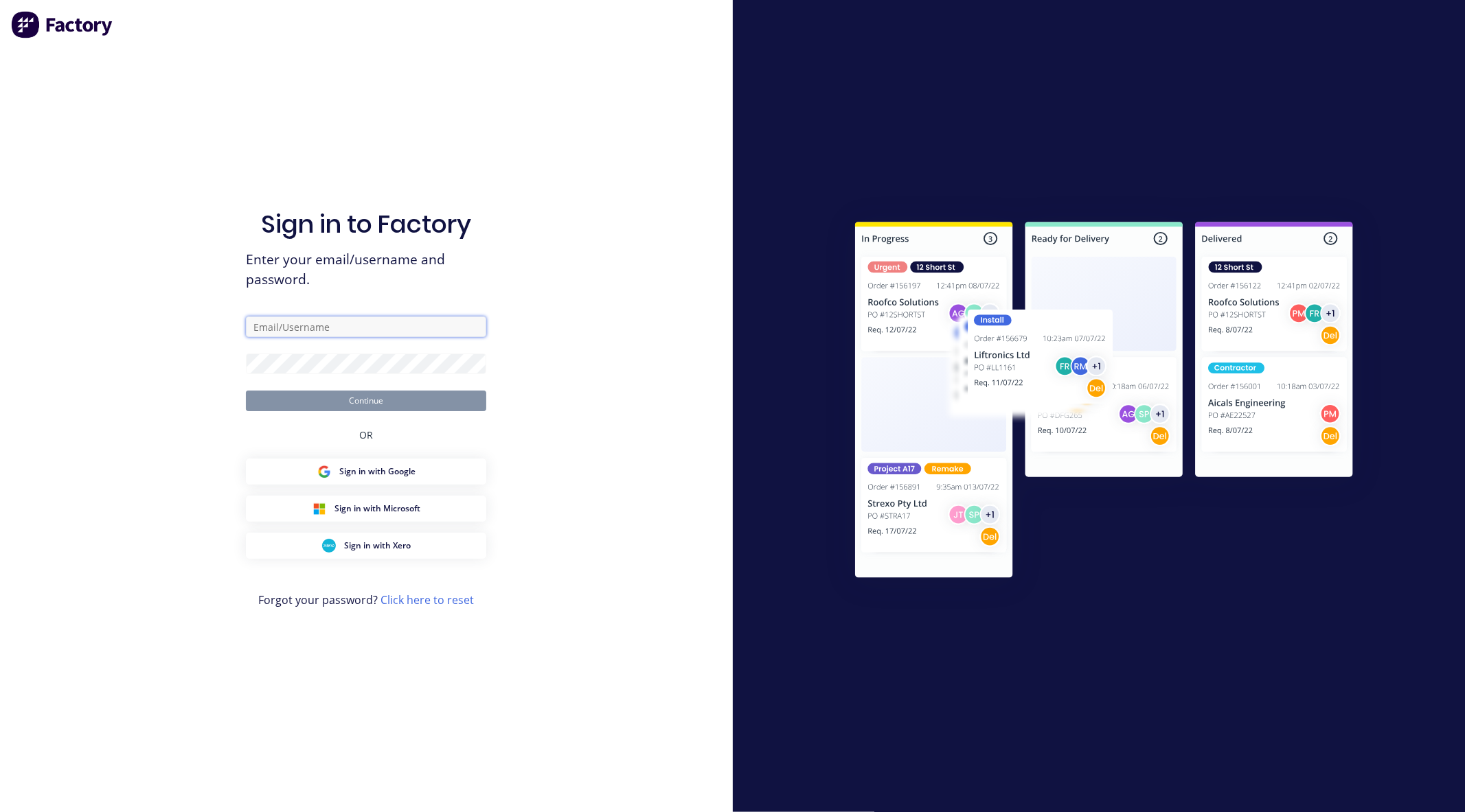
type input "chrisabrahams2003@gmail.com"
click at [464, 404] on button "Continue" at bounding box center [366, 401] width 241 height 21
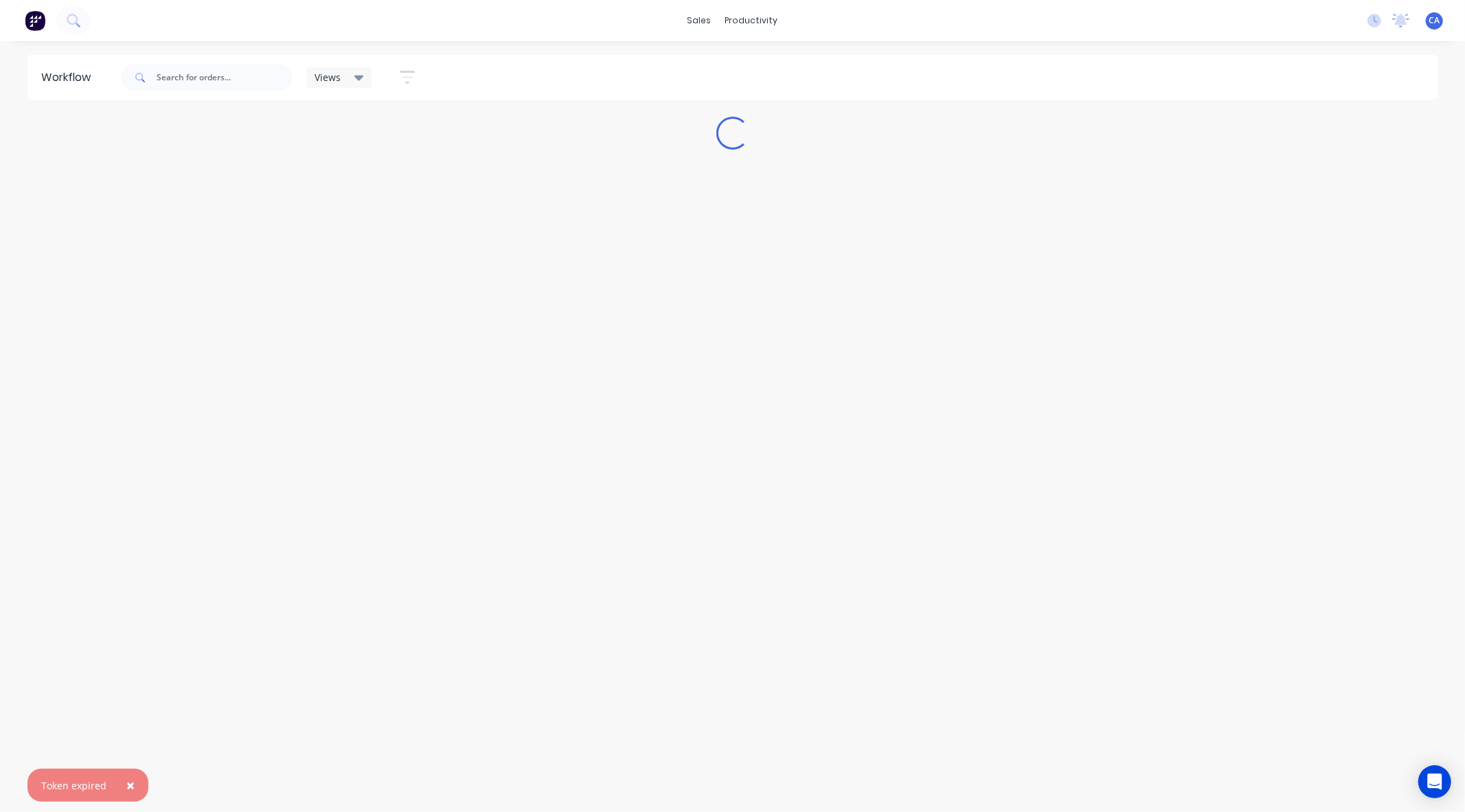
click at [122, 786] on button "×" at bounding box center [131, 786] width 36 height 33
click at [193, 81] on input "text" at bounding box center [225, 77] width 136 height 28
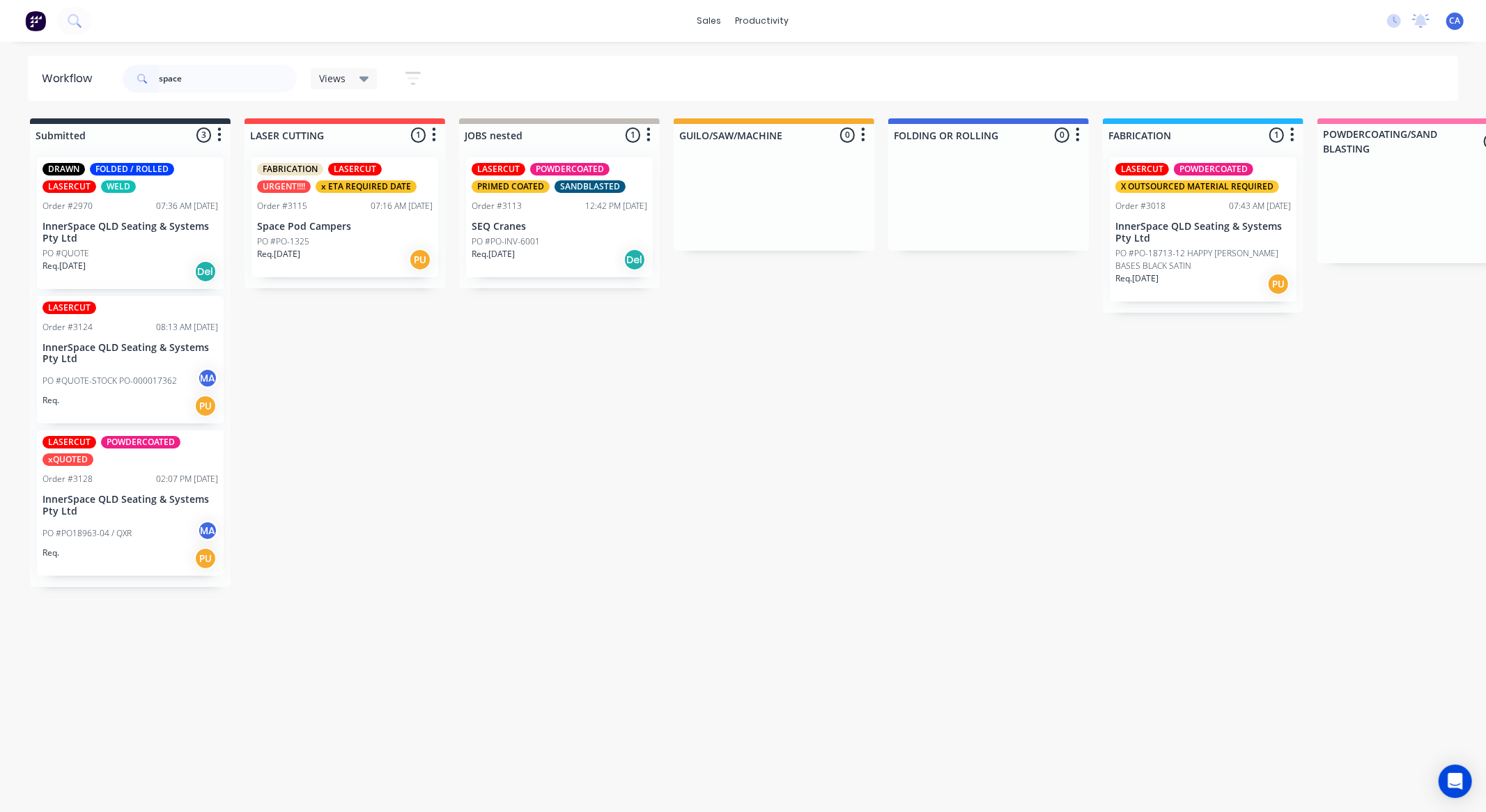
click at [309, 236] on div "PO #PO-1325" at bounding box center [345, 242] width 175 height 13
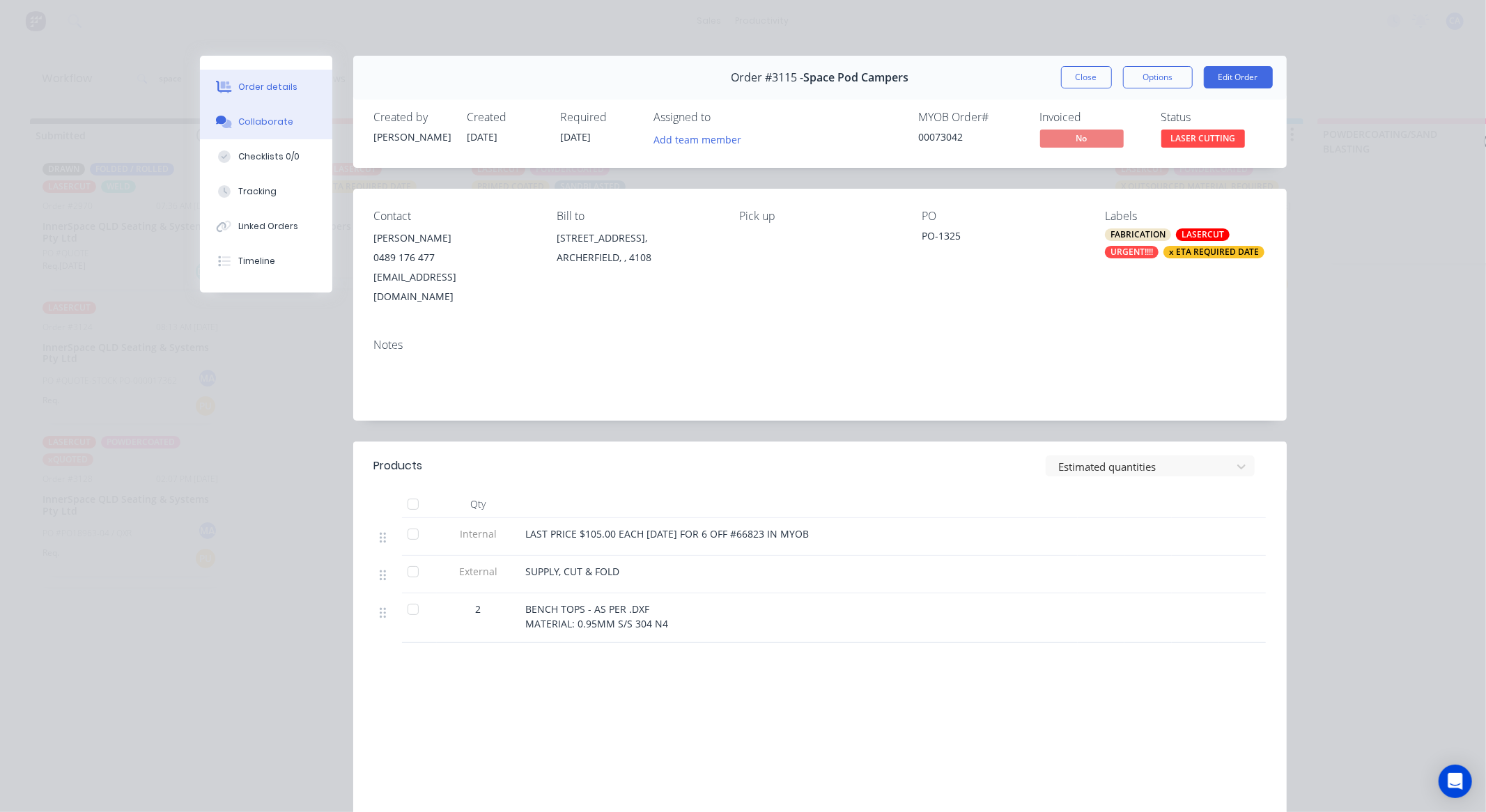
click at [241, 110] on button "Collaborate" at bounding box center [266, 122] width 133 height 35
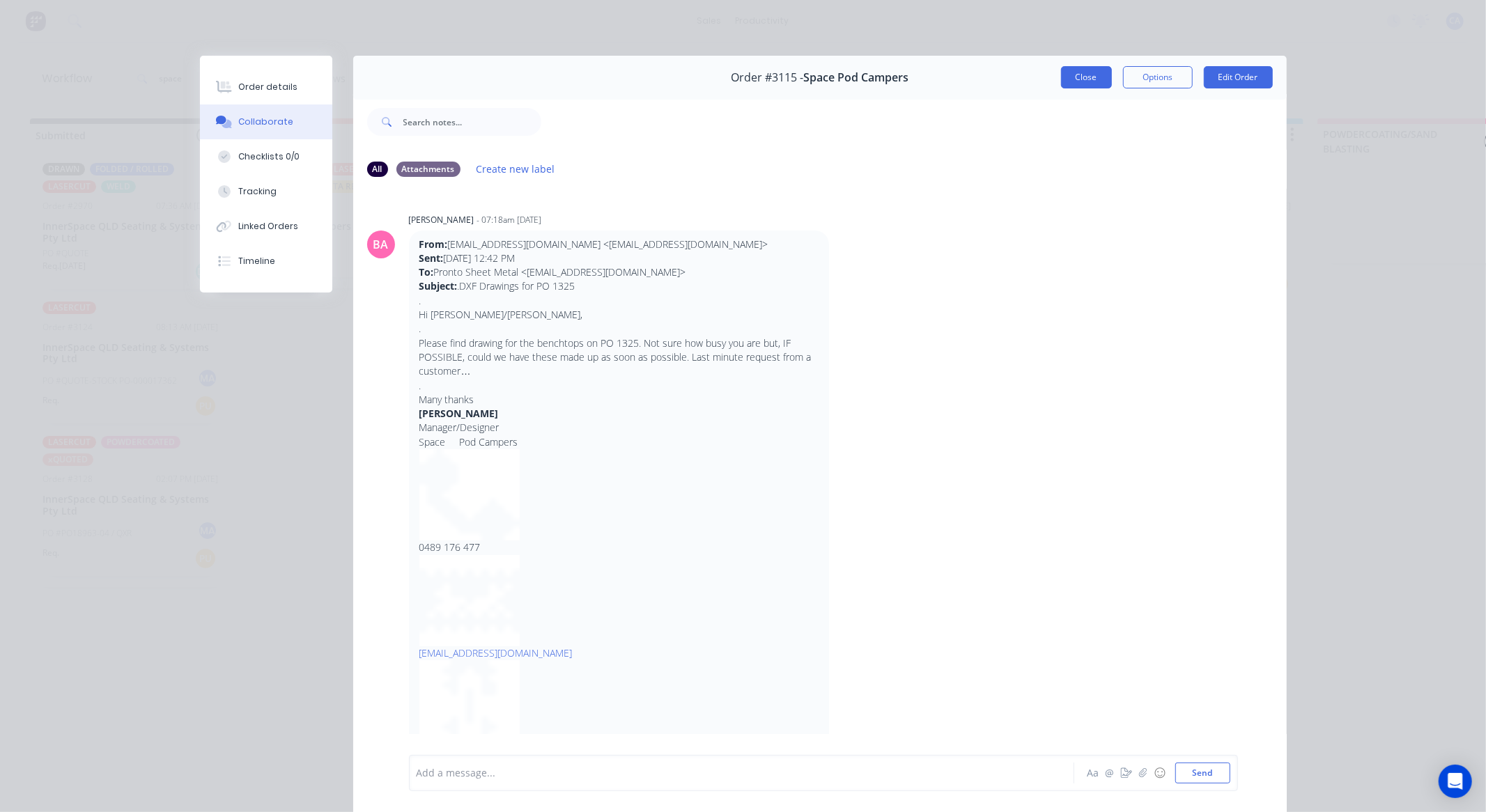
click at [1070, 67] on button "Close" at bounding box center [1086, 77] width 51 height 22
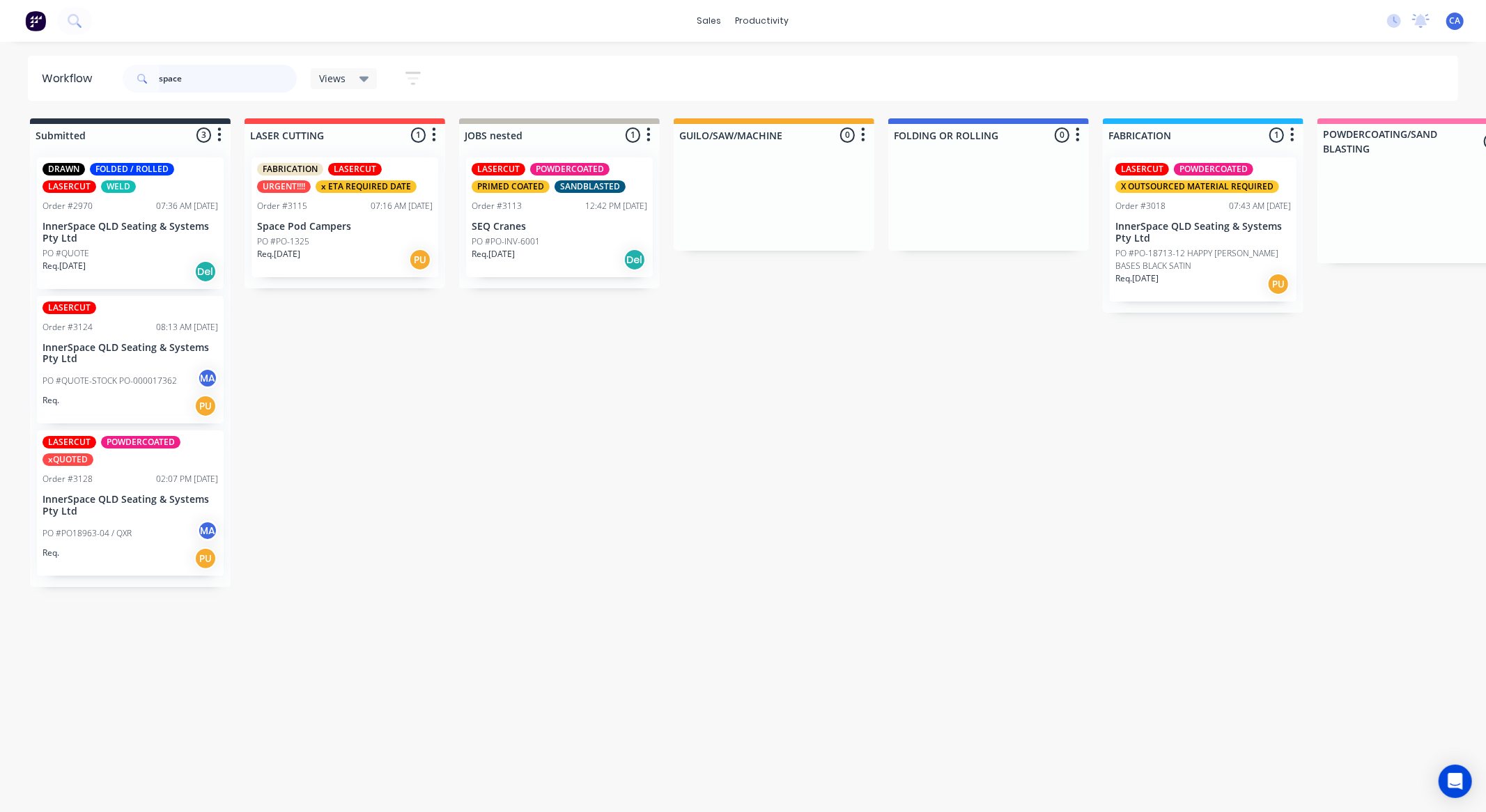
click at [191, 74] on input "space" at bounding box center [228, 79] width 138 height 28
type input "s"
type input "ozz"
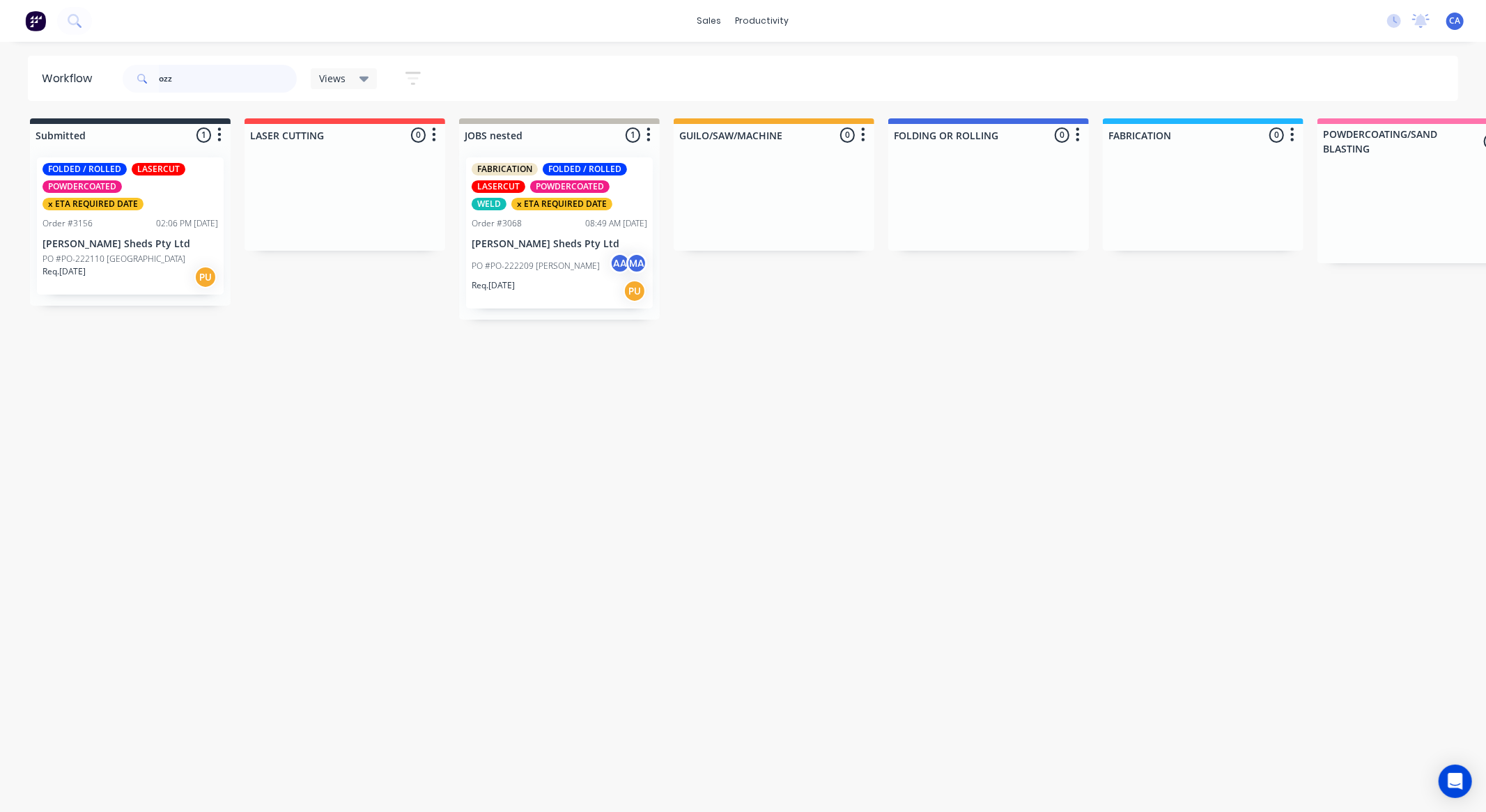
click at [573, 263] on div "FABRICATION FOLDED / ROLLED LASERCUT POWDERCOATED WELD x ETA REQUIRED DATE Orde…" at bounding box center [560, 233] width 201 height 173
click at [558, 288] on div "Req. 16/10/25 PU" at bounding box center [560, 291] width 175 height 24
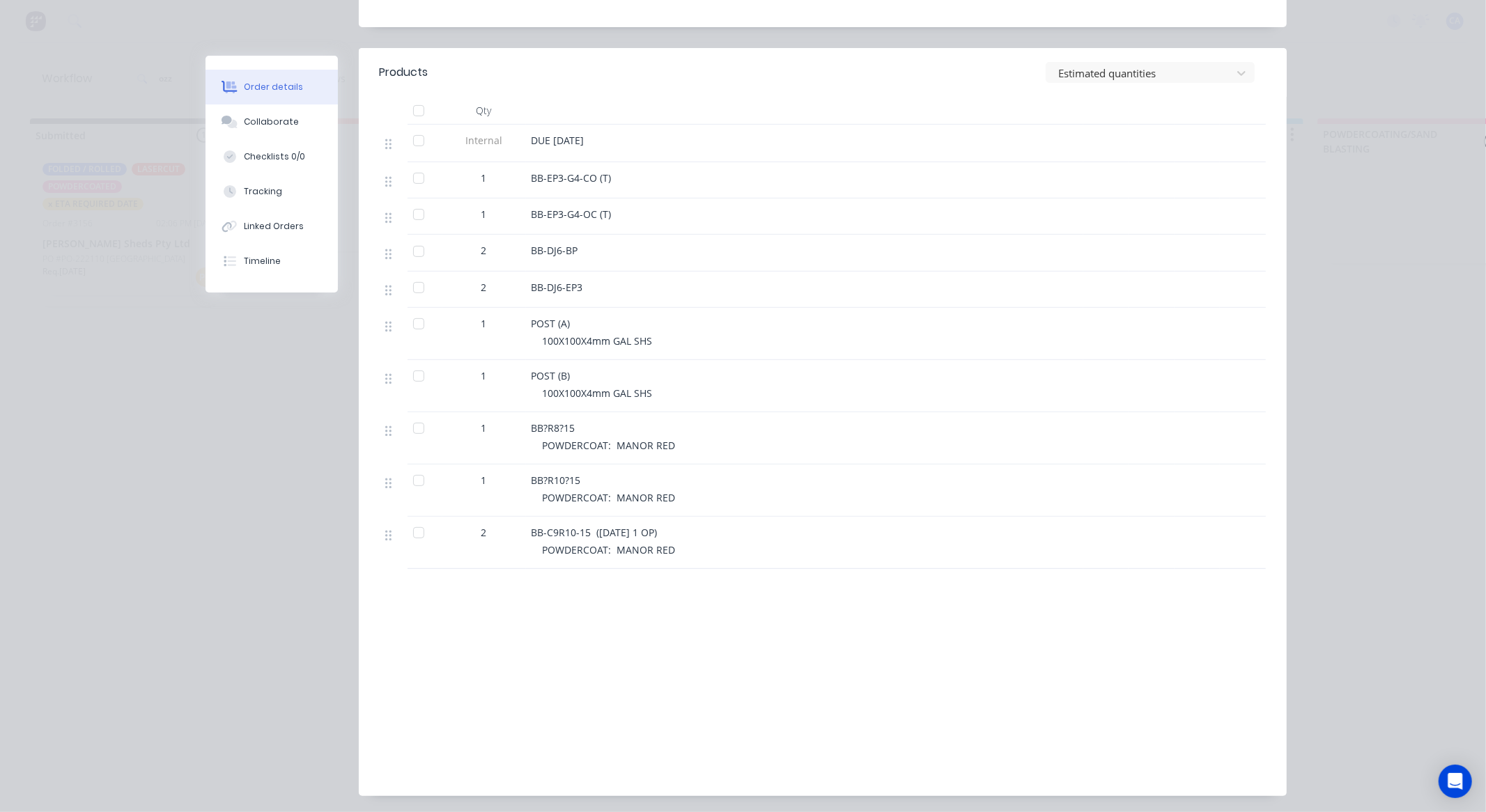
scroll to position [428, 0]
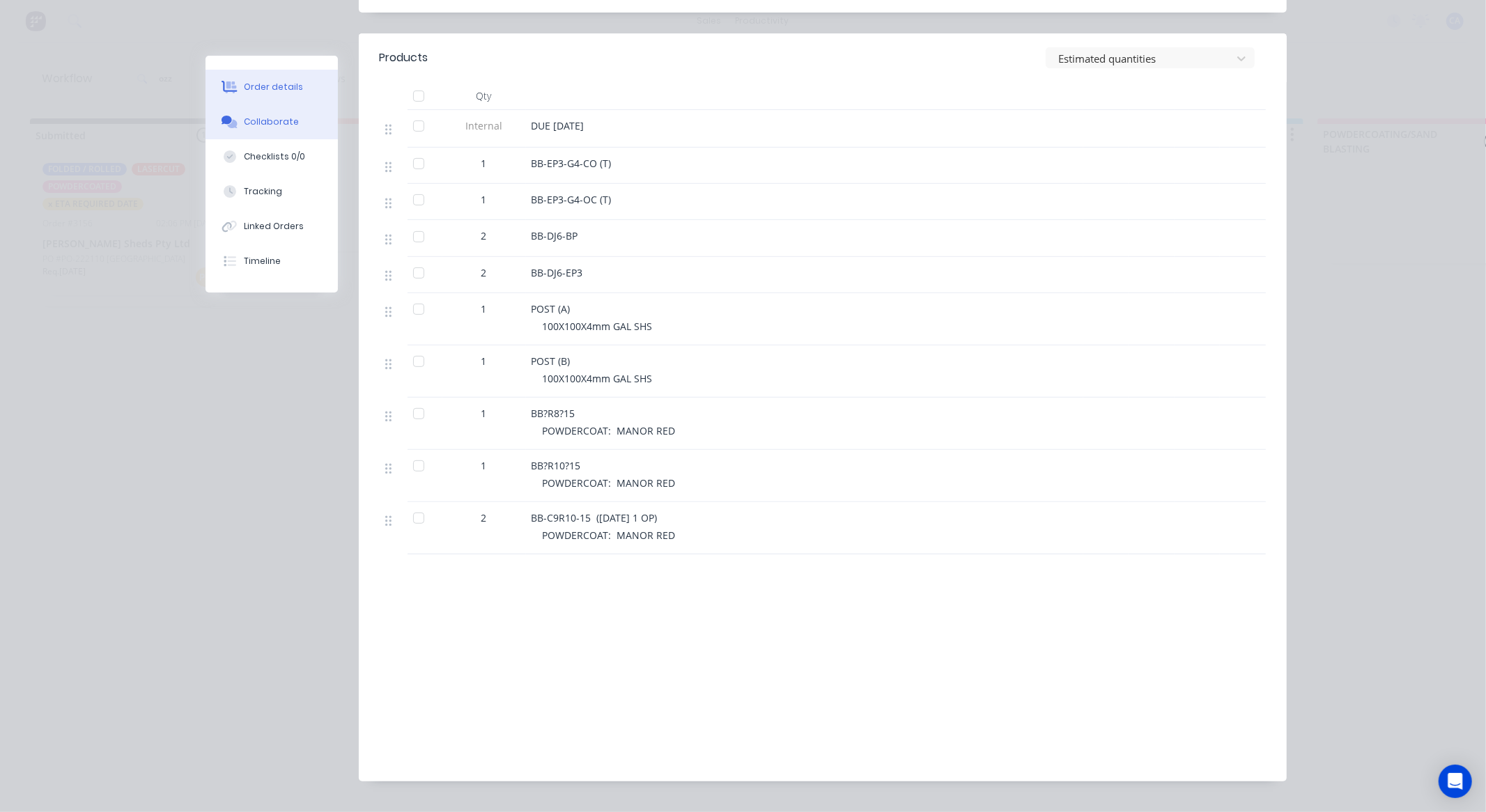
click at [287, 123] on div "Collaborate" at bounding box center [271, 122] width 55 height 13
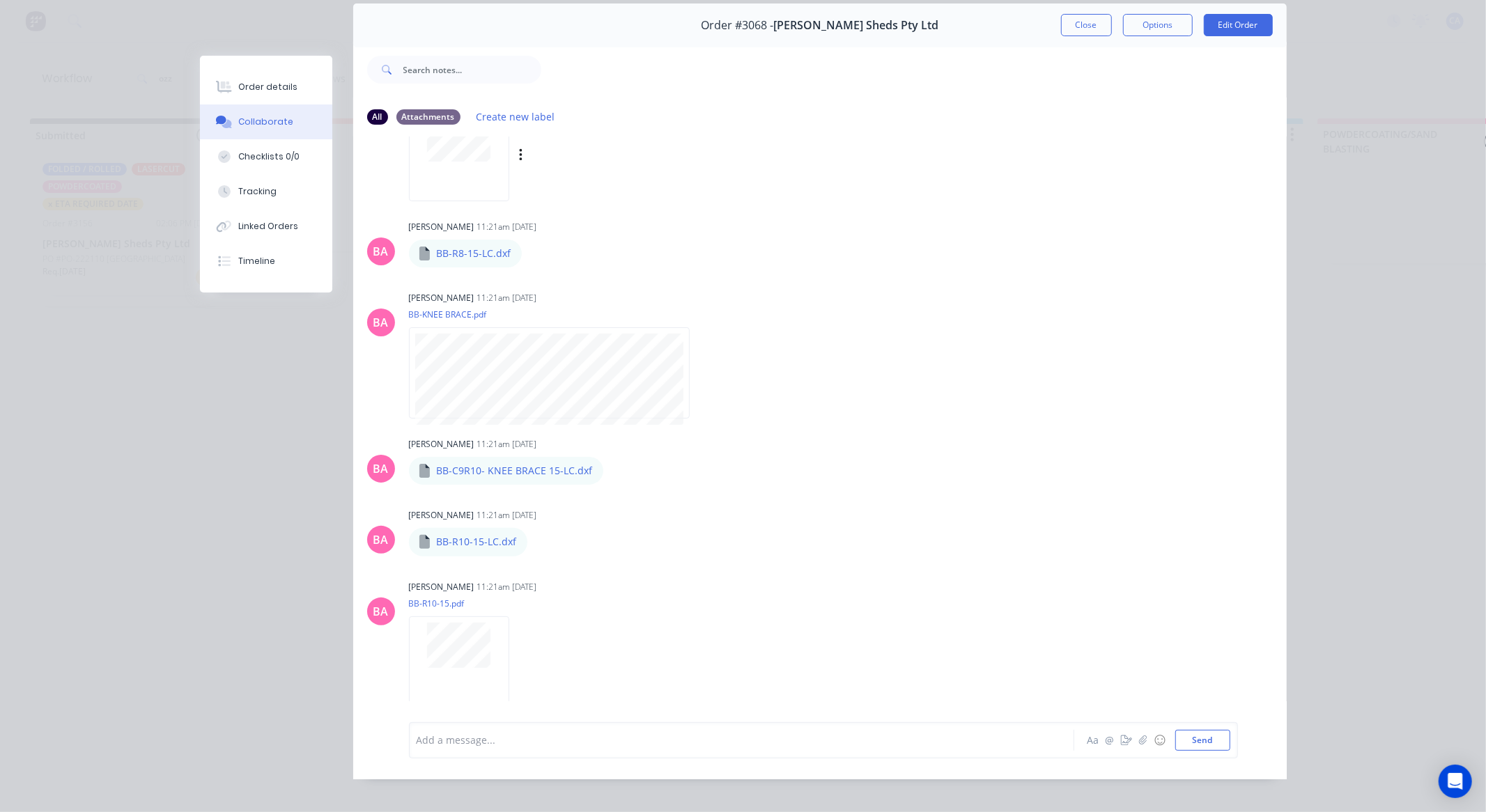
scroll to position [74, 0]
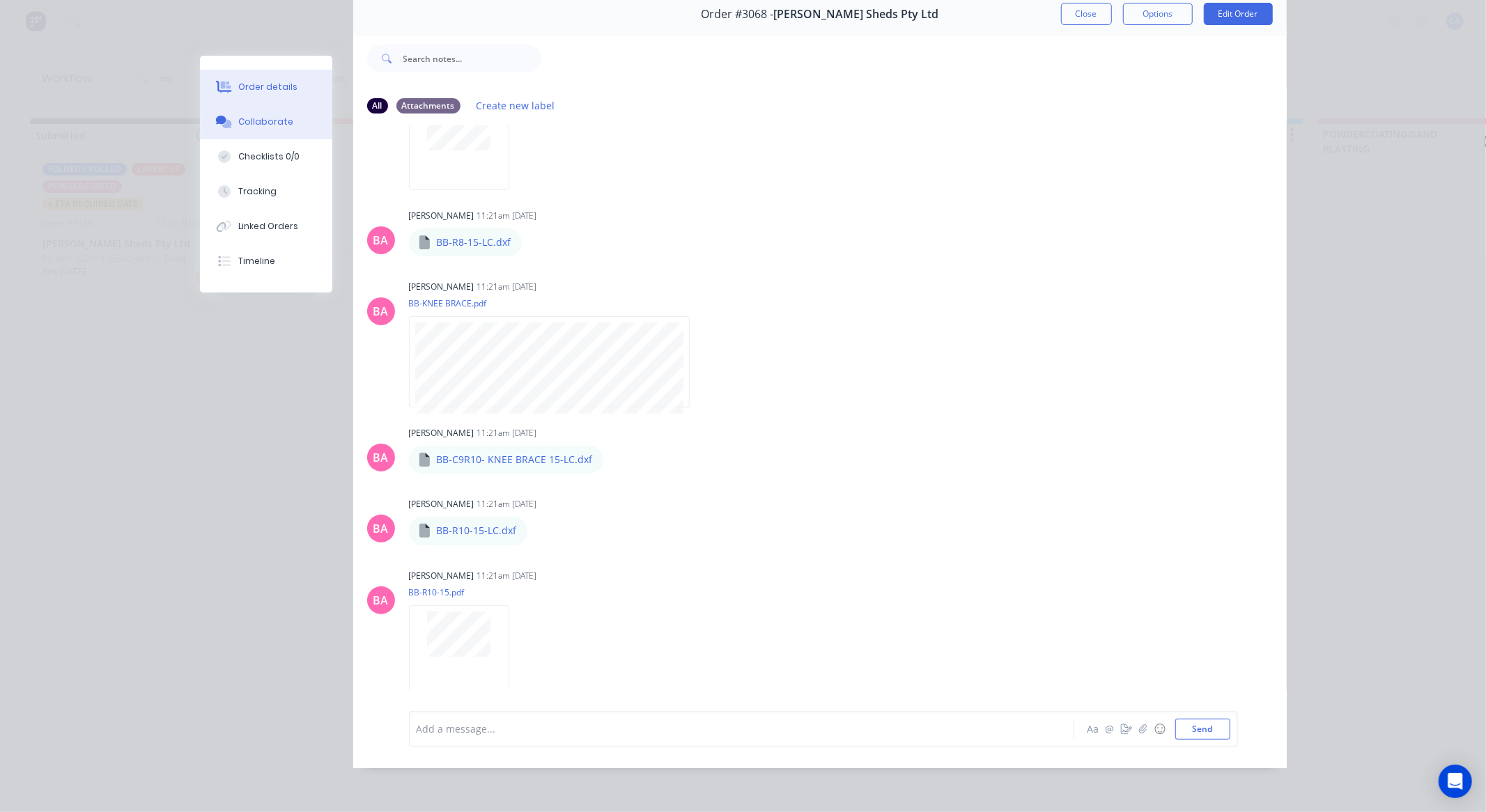
click at [259, 92] on div "Order details" at bounding box center [268, 87] width 59 height 13
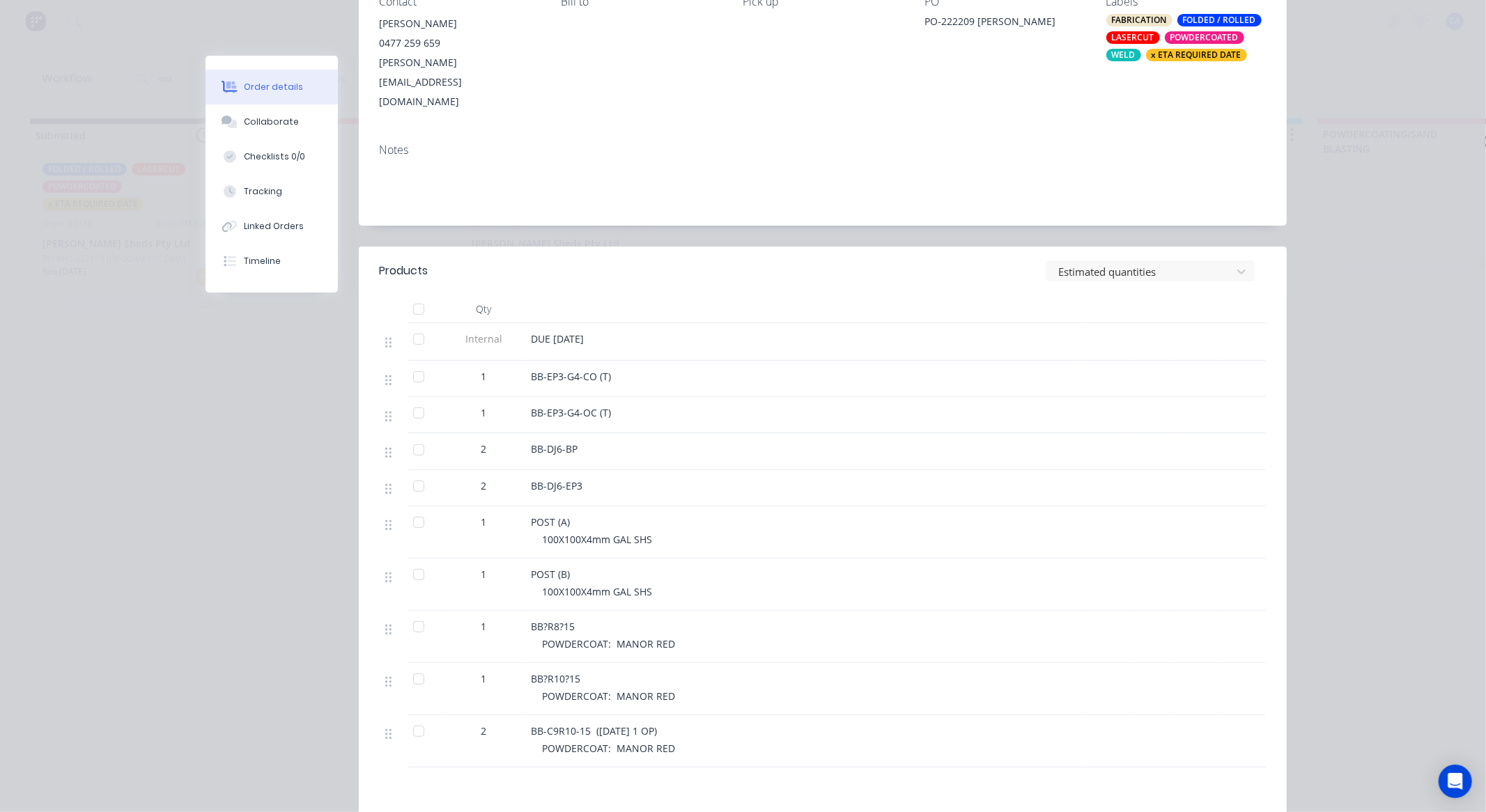
scroll to position [384, 0]
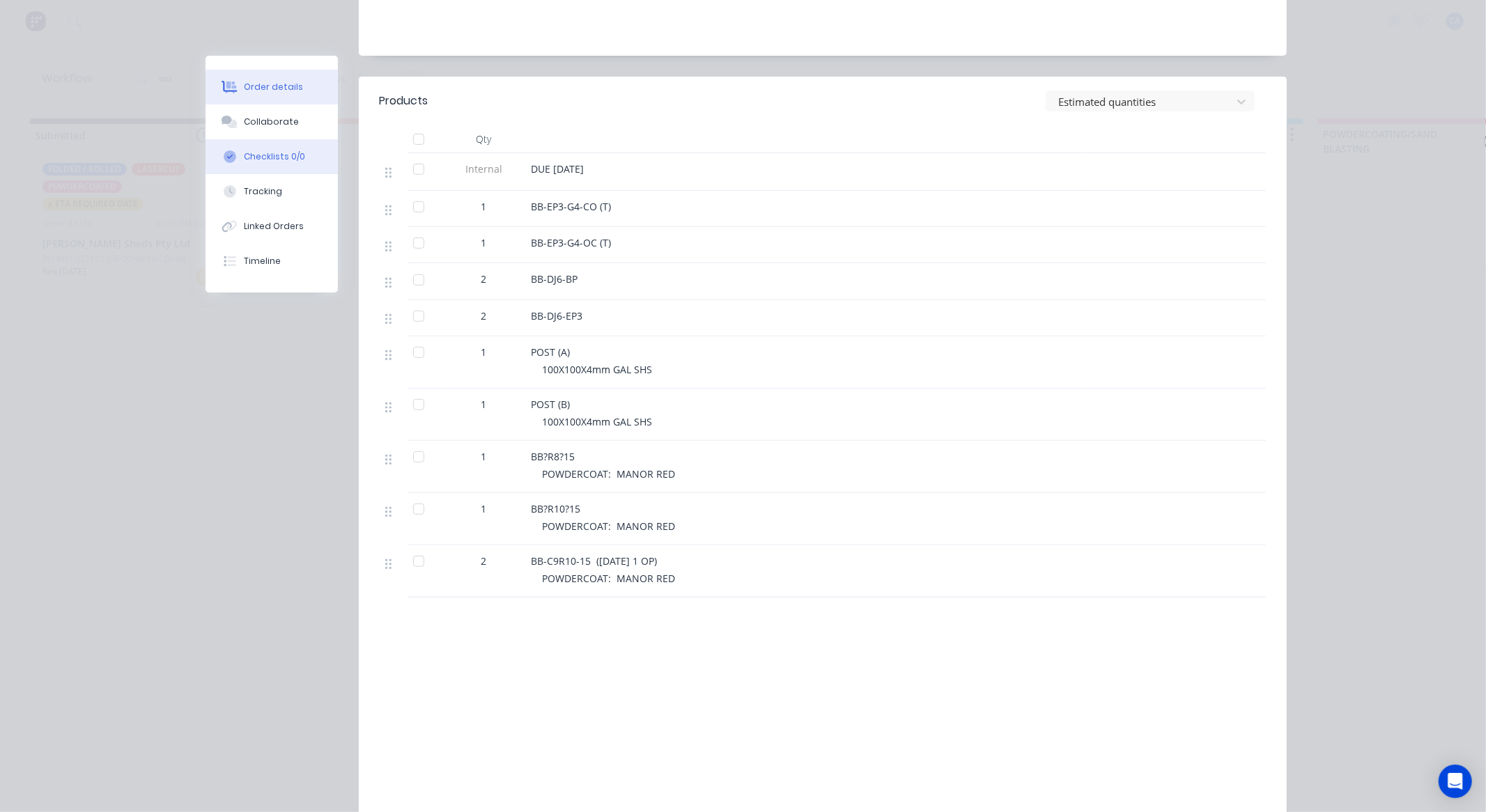
click at [295, 163] on button "Checklists 0/0" at bounding box center [271, 157] width 133 height 35
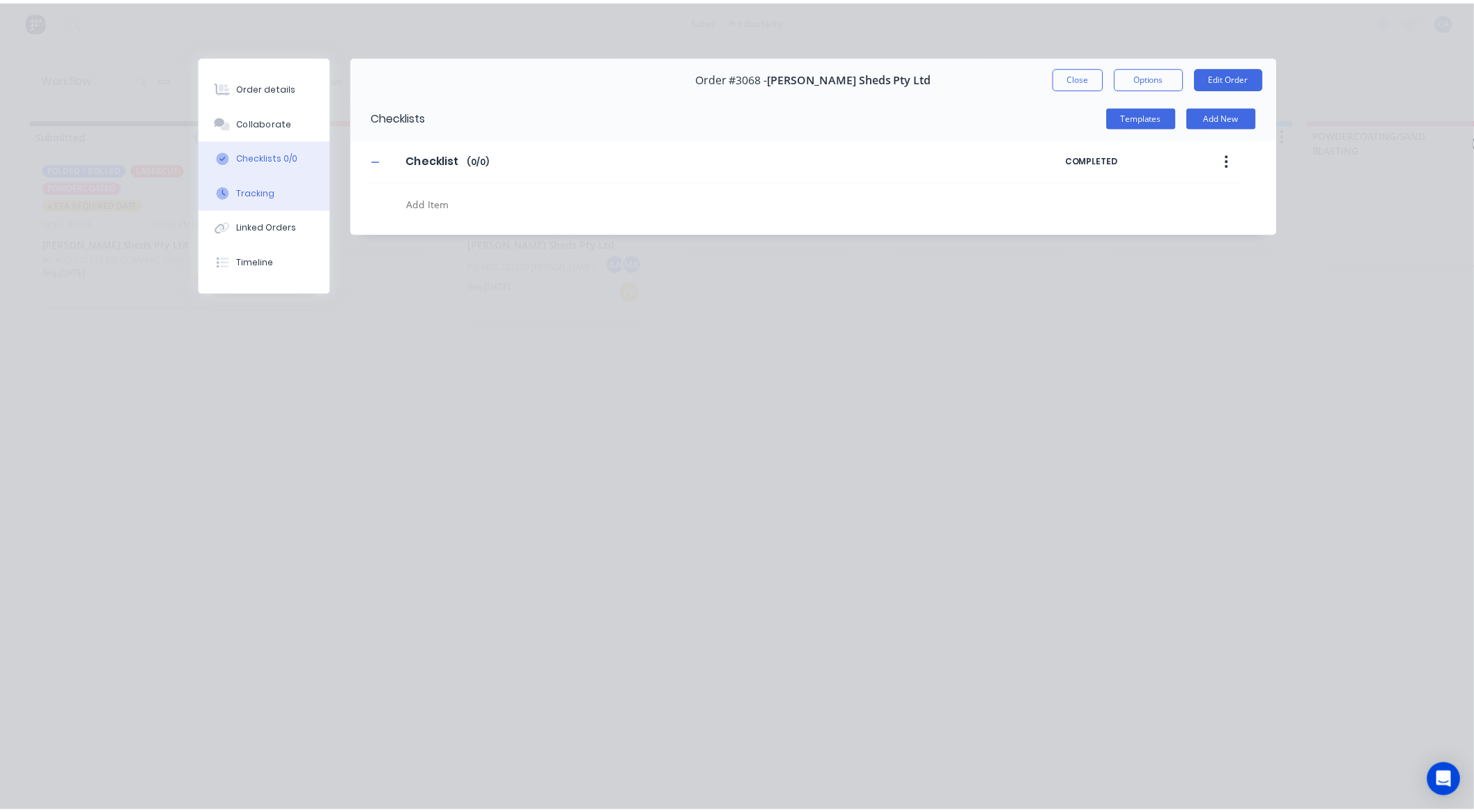
scroll to position [0, 0]
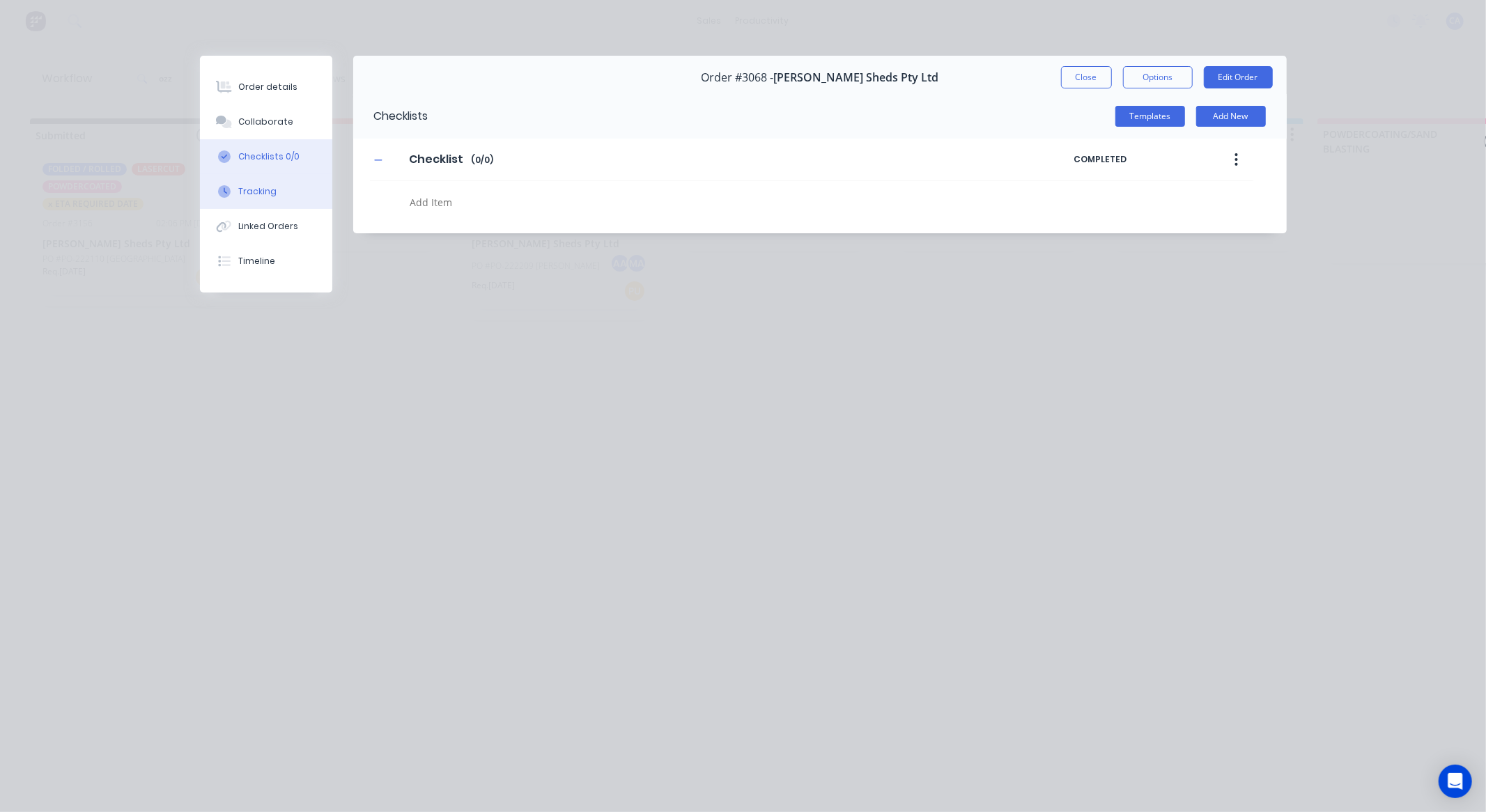
click at [298, 181] on button "Tracking" at bounding box center [266, 191] width 133 height 35
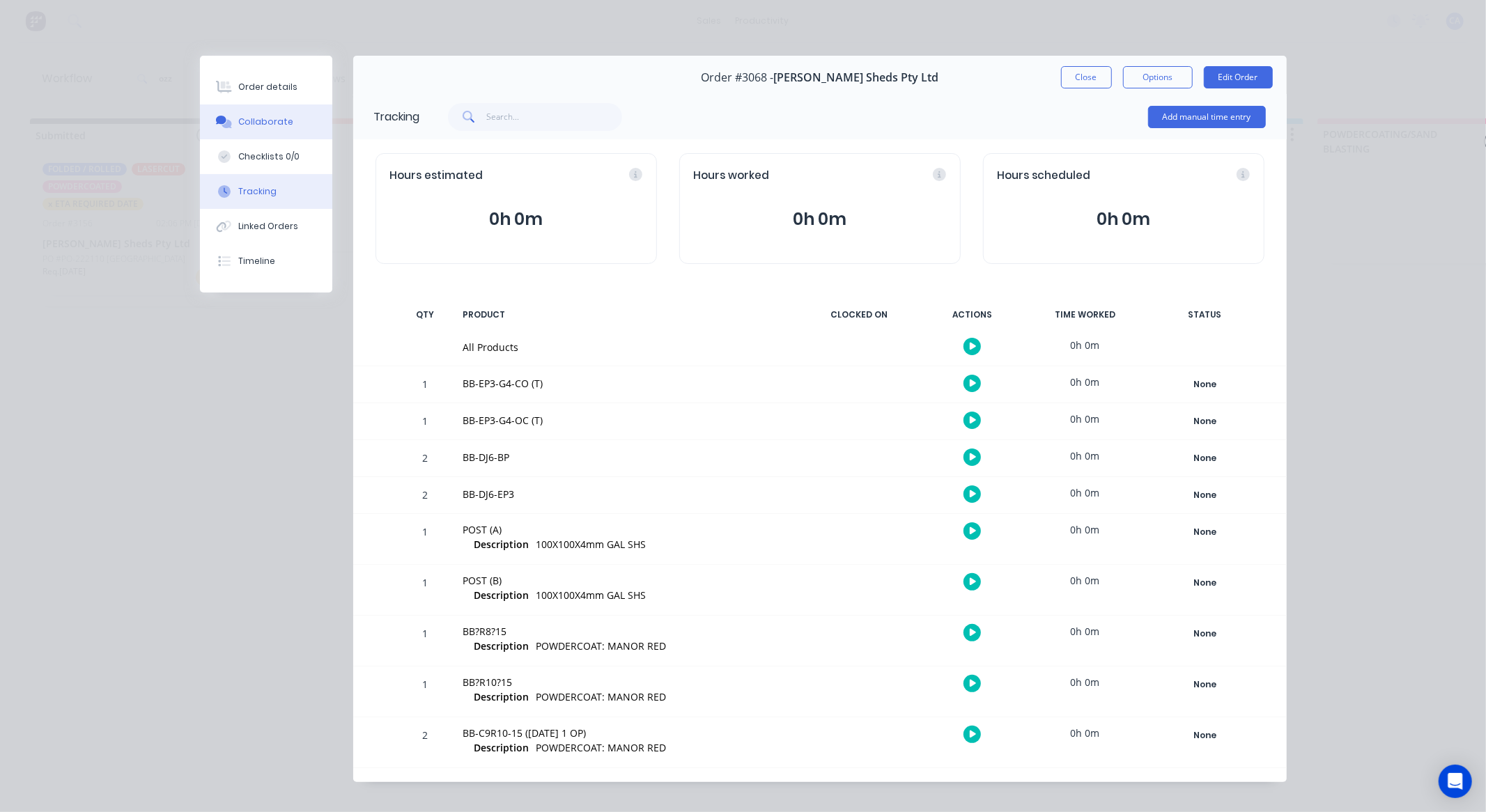
click at [316, 123] on button "Collaborate" at bounding box center [266, 122] width 133 height 35
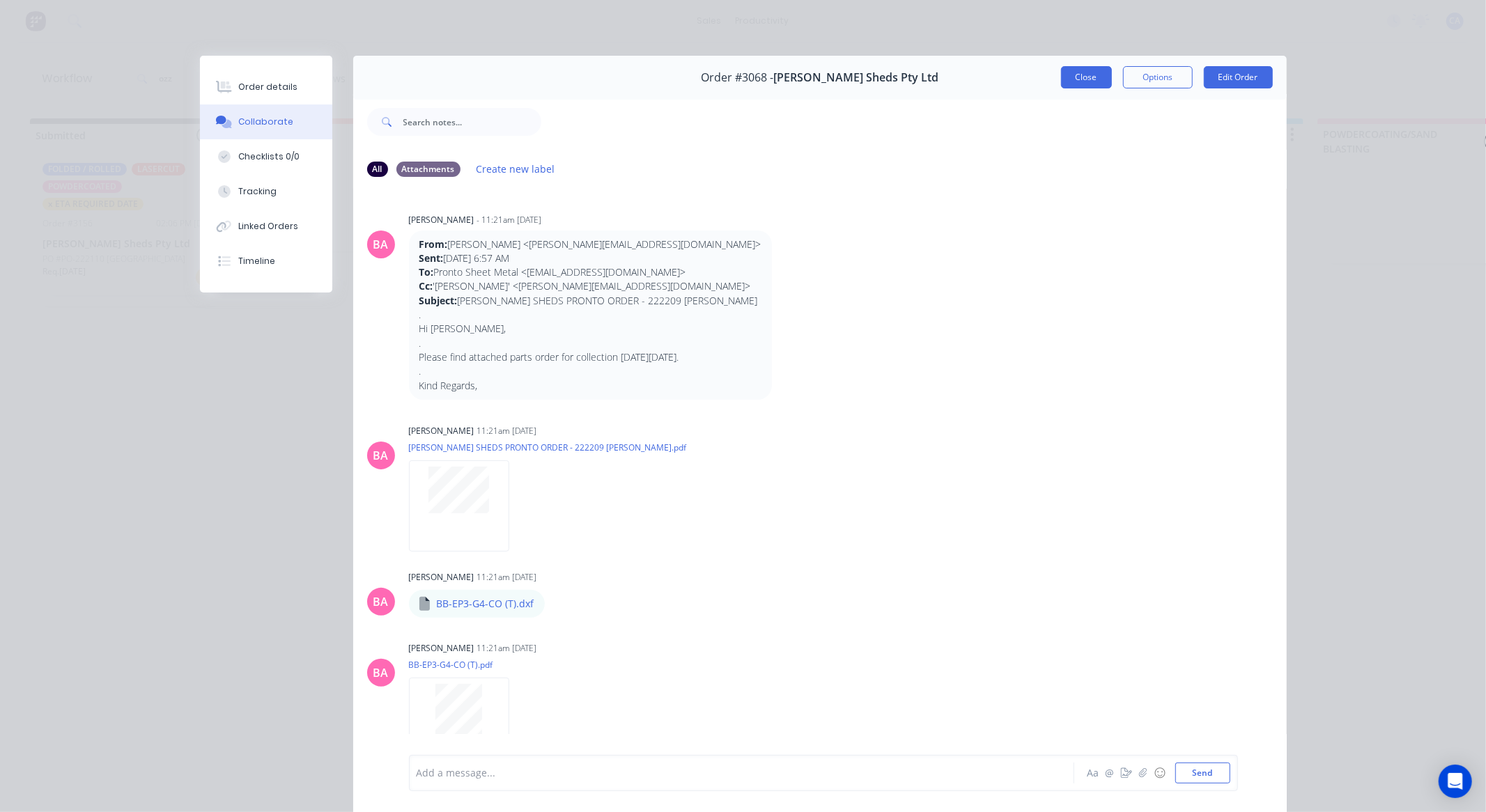
click at [1061, 70] on button "Close" at bounding box center [1086, 77] width 51 height 22
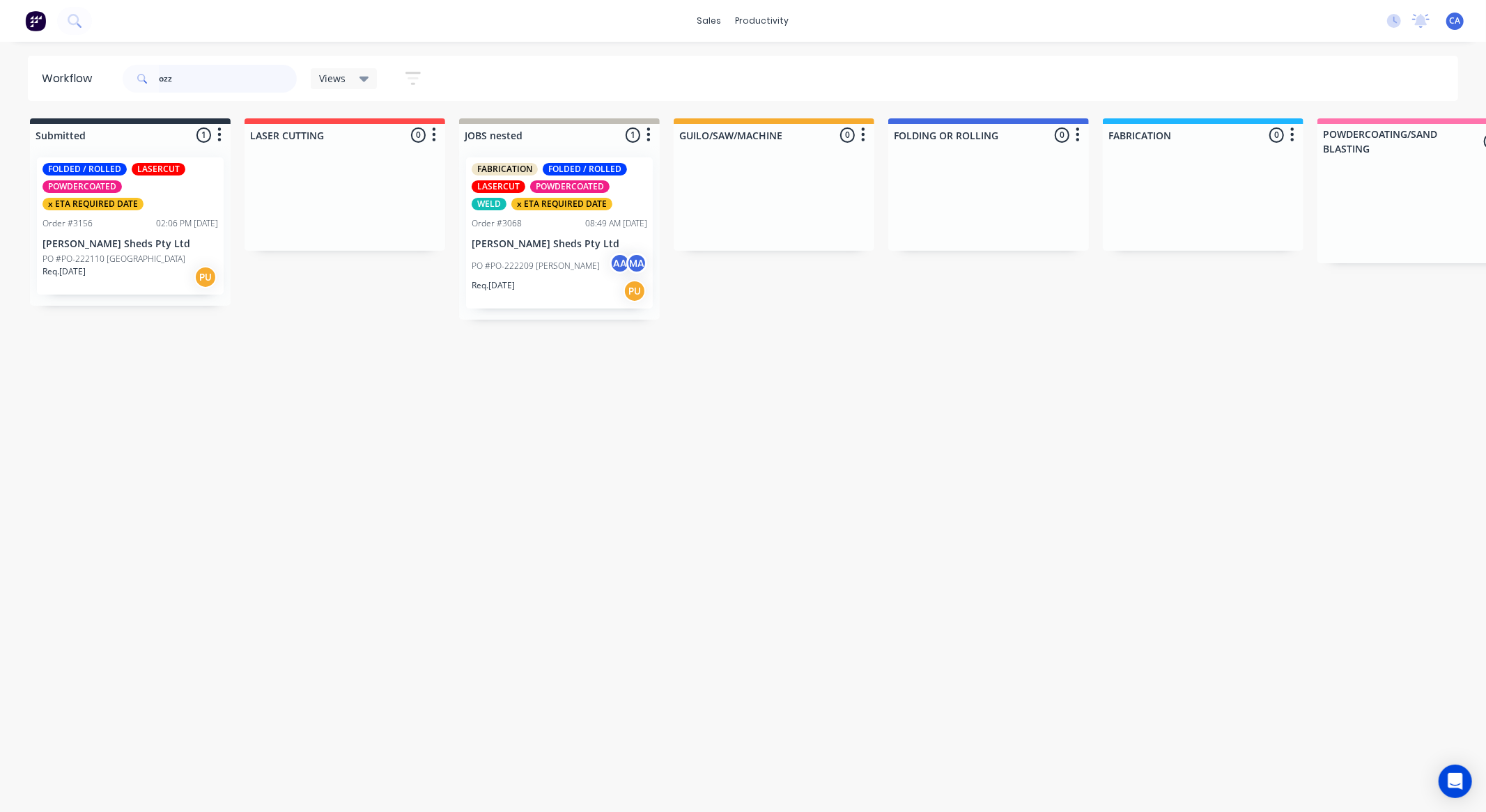
click at [174, 65] on input "ozz" at bounding box center [228, 79] width 138 height 28
drag, startPoint x: 202, startPoint y: 75, endPoint x: 75, endPoint y: 61, distance: 127.8
click at [103, 67] on header "Workflow ozz Views Save new view None (Default) edit Show/Hide statuses Show li…" at bounding box center [743, 78] width 1431 height 46
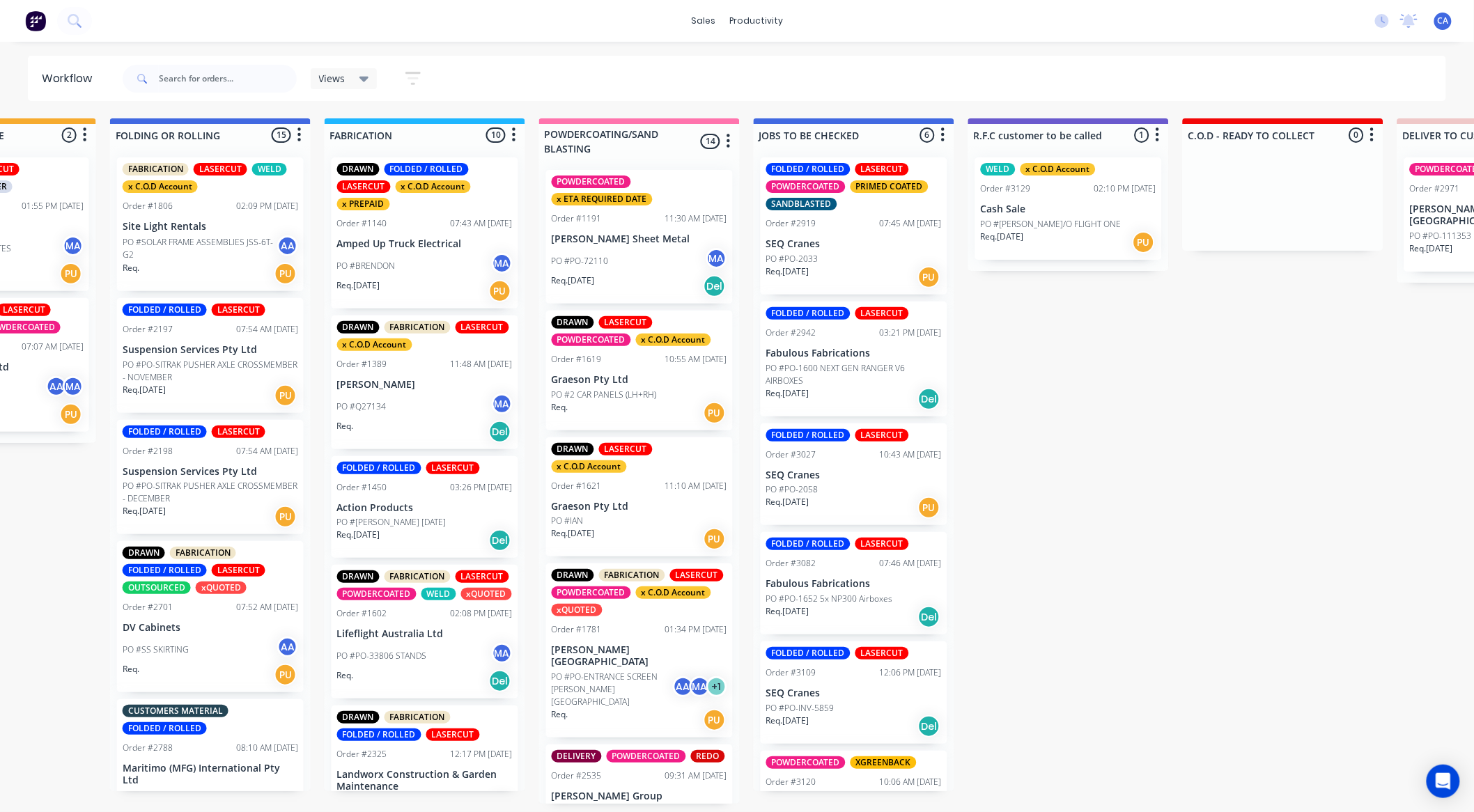
drag, startPoint x: 1335, startPoint y: 437, endPoint x: 1460, endPoint y: 444, distance: 125.2
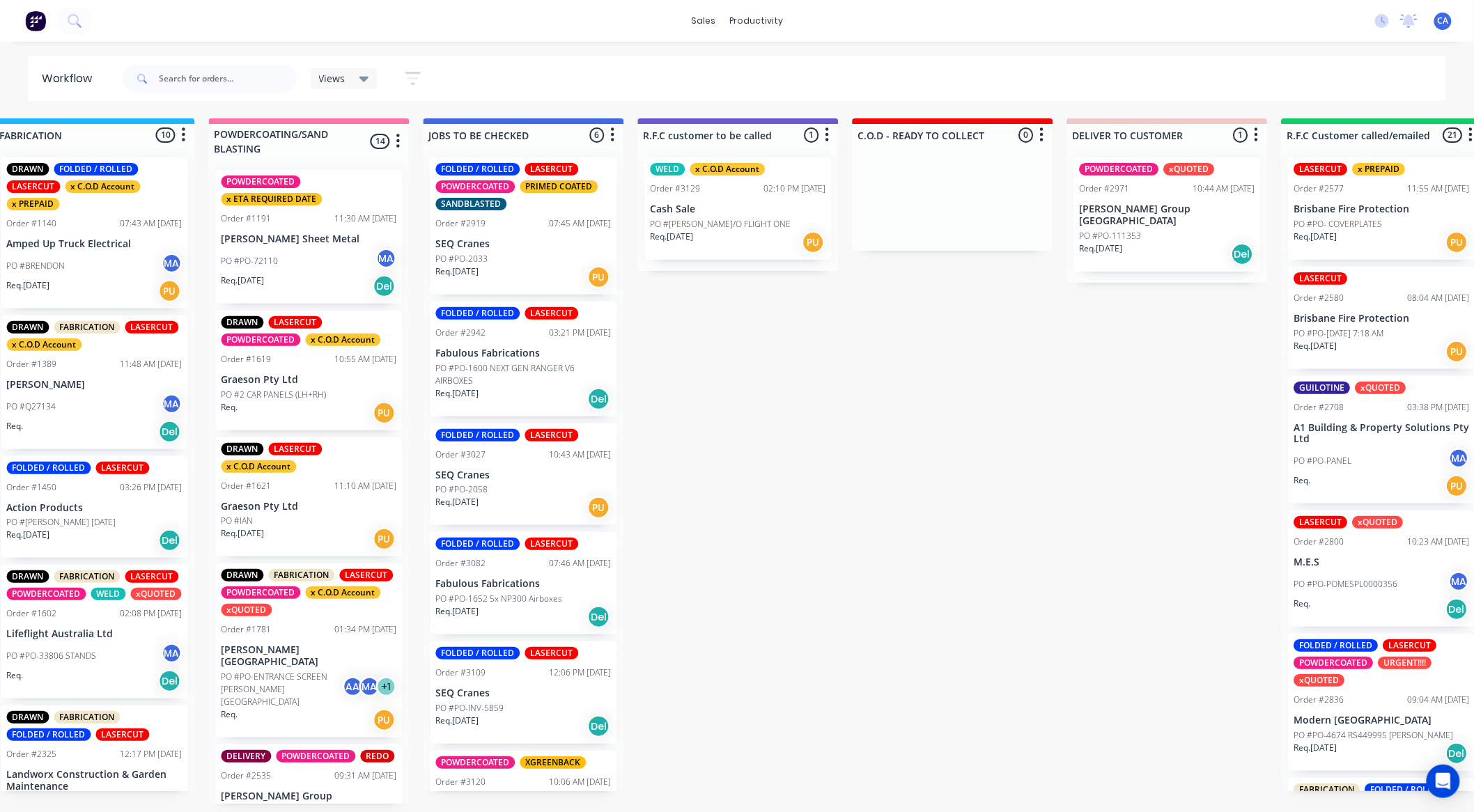
scroll to position [0, 1109]
